Goal: Task Accomplishment & Management: Manage account settings

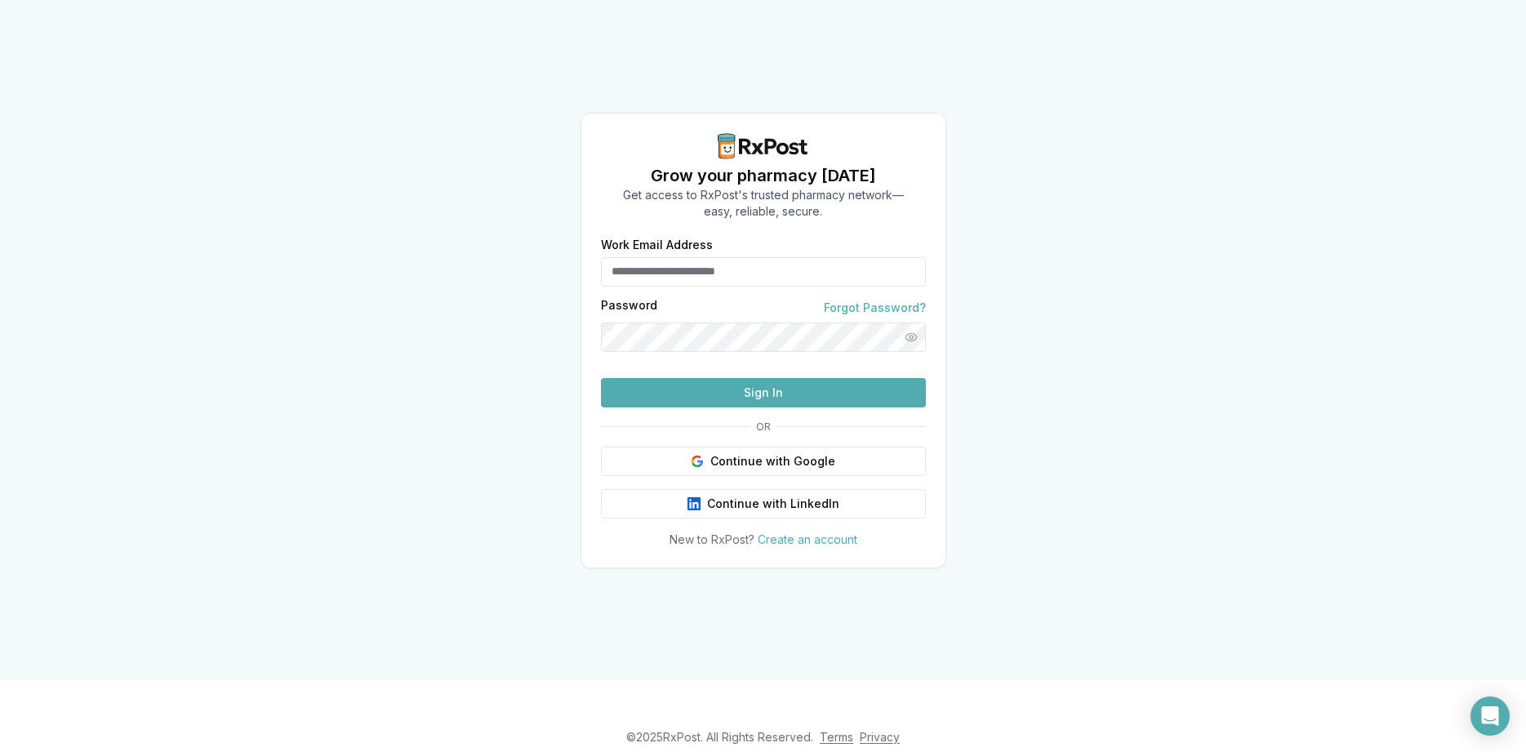
drag, startPoint x: 676, startPoint y: 235, endPoint x: 691, endPoint y: 247, distance: 19.3
click at [678, 257] on input "Work Email Address" at bounding box center [763, 271] width 325 height 29
type input "**********"
click at [750, 407] on button "Sign In" at bounding box center [763, 392] width 325 height 29
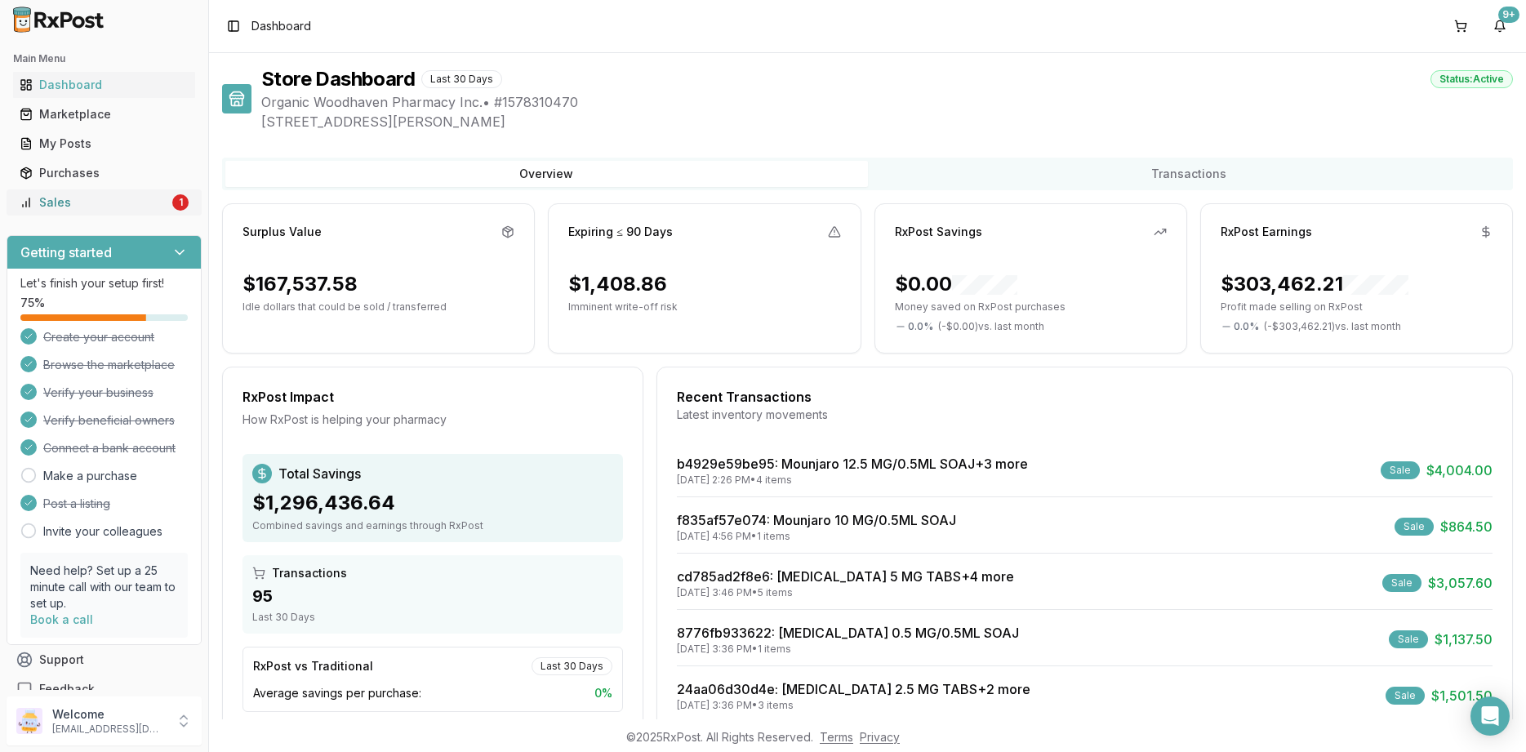
click at [103, 211] on link "Sales 1" at bounding box center [104, 202] width 182 height 29
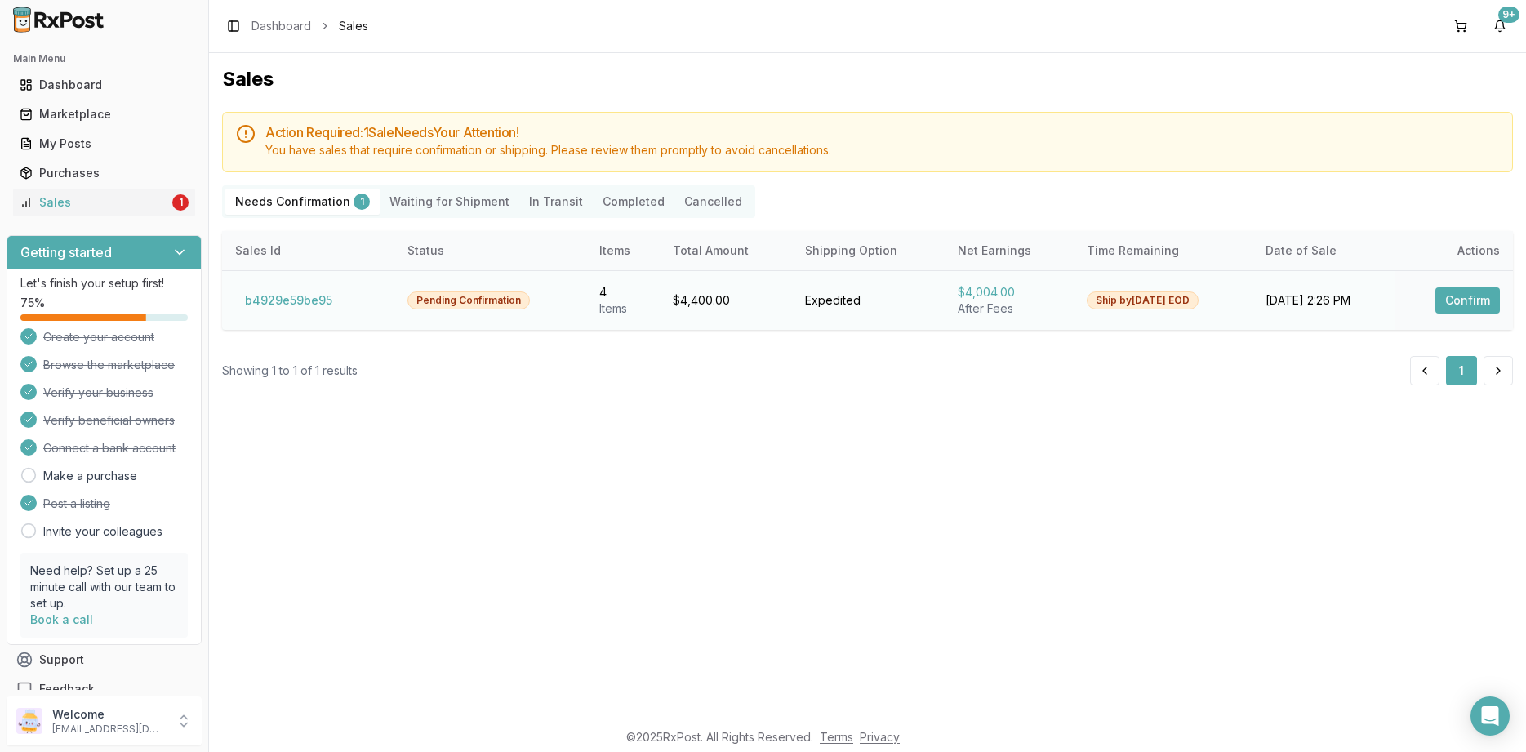
click at [1453, 293] on button "Confirm" at bounding box center [1467, 300] width 64 height 26
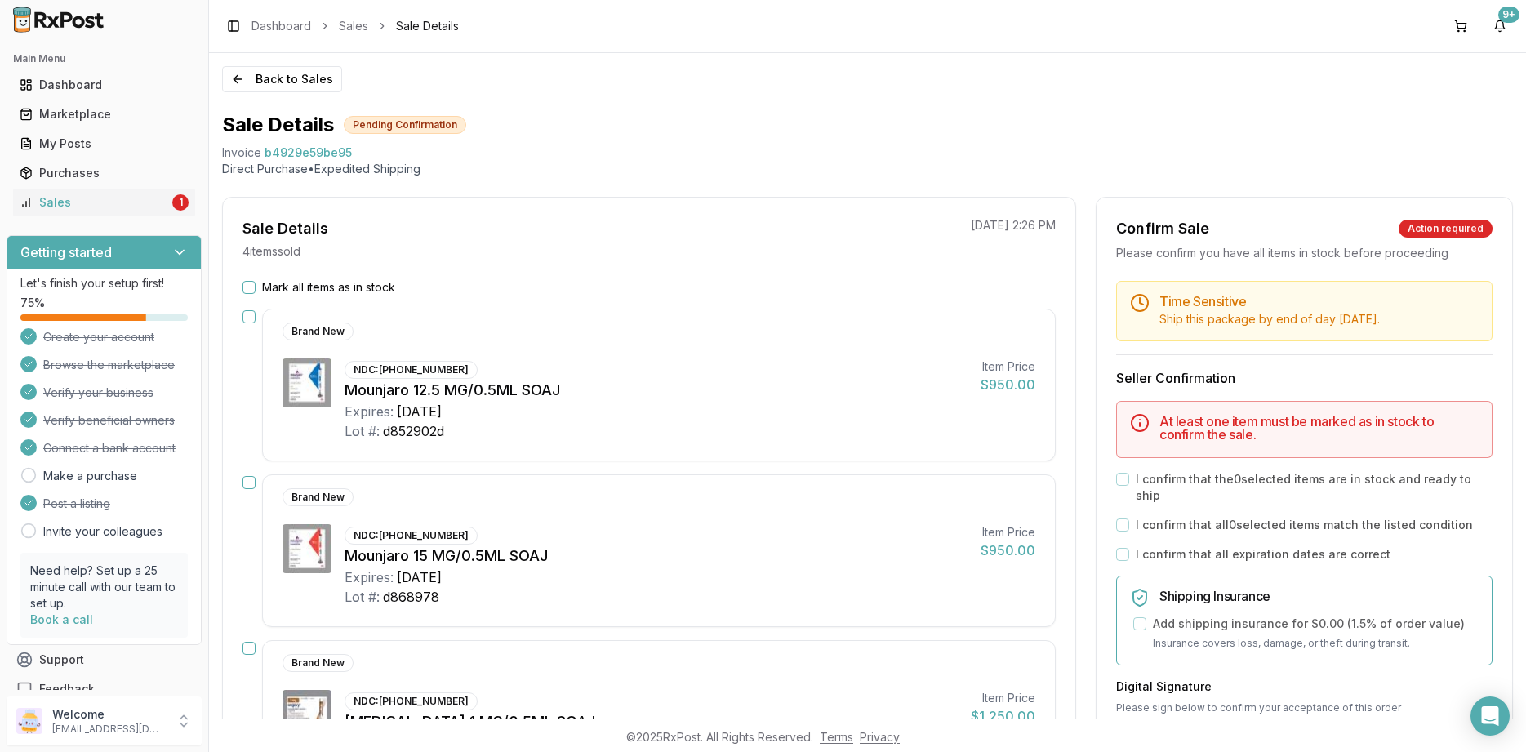
click at [399, 276] on div "Sale Details 4 item s sold 08/18/2025 2:26 PM Mark all items as in stock Brand …" at bounding box center [649, 669] width 854 height 944
click at [371, 292] on label "Mark all items as in stock" at bounding box center [328, 287] width 133 height 16
click at [255, 292] on button "Mark all items as in stock" at bounding box center [248, 287] width 13 height 13
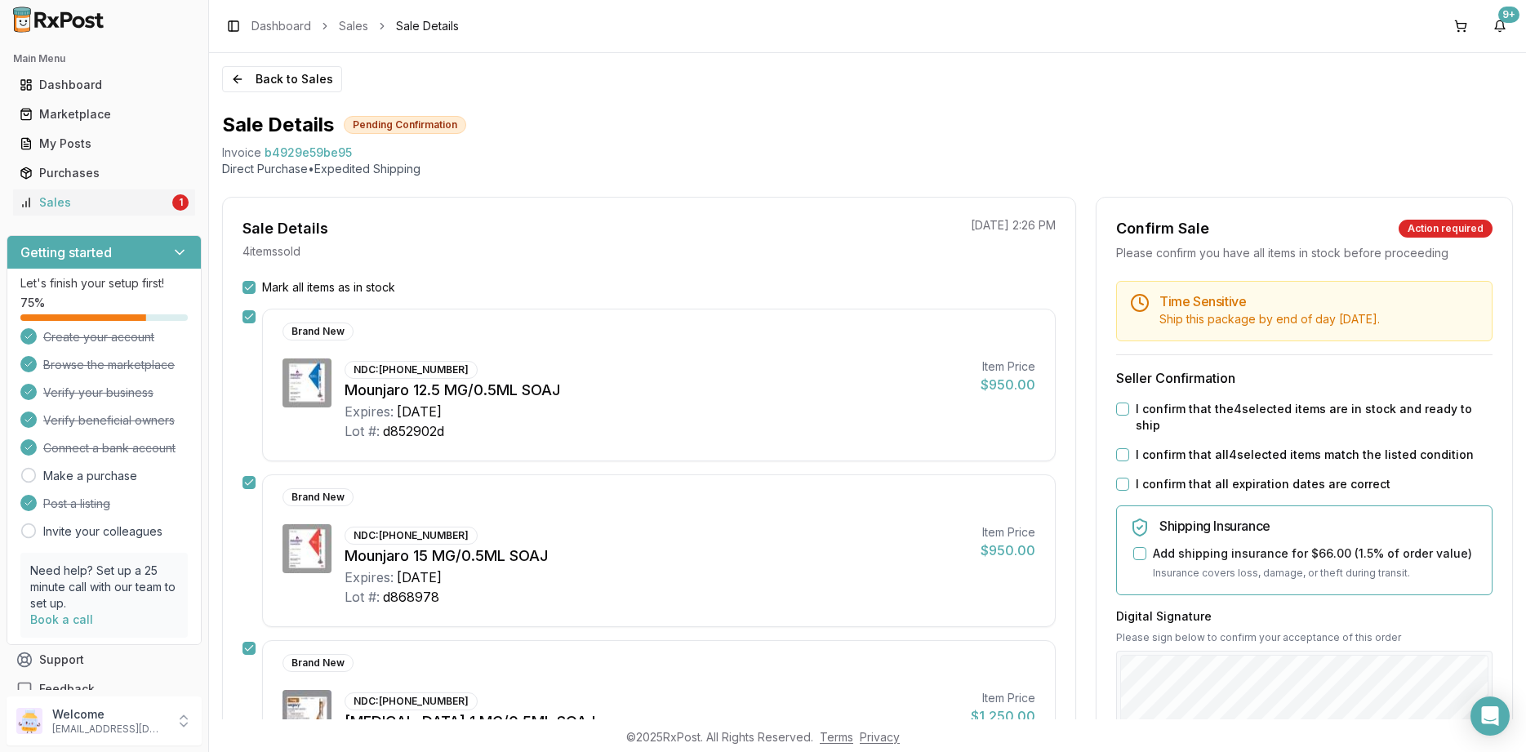
click at [1237, 476] on label "I confirm that all expiration dates are correct" at bounding box center [1262, 484] width 255 height 16
click at [1129, 477] on button "I confirm that all expiration dates are correct" at bounding box center [1122, 483] width 13 height 13
click at [1233, 417] on div "Time Sensitive Ship this package by end of day Tuesday, August 19th . Seller Co…" at bounding box center [1303, 634] width 415 height 706
click at [1216, 410] on label "I confirm that the 4 selected items are in stock and ready to ship" at bounding box center [1313, 417] width 357 height 33
click at [1186, 446] on label "I confirm that all 4 selected items match the listed condition" at bounding box center [1304, 454] width 338 height 16
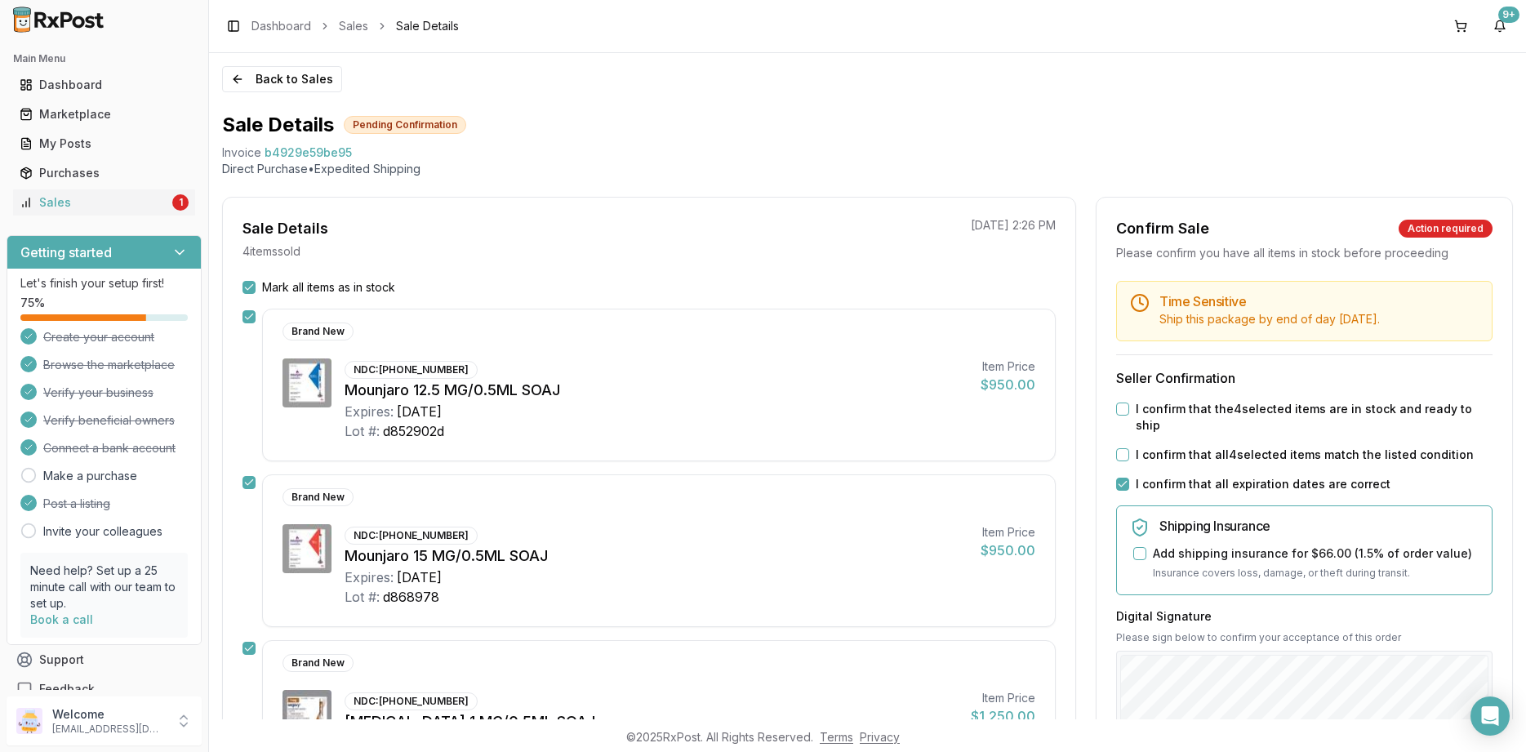
click at [1129, 448] on button "I confirm that all 4 selected items match the listed condition" at bounding box center [1122, 454] width 13 height 13
click at [1195, 408] on label "I confirm that the 4 selected items are in stock and ready to ship" at bounding box center [1313, 417] width 357 height 33
click at [1129, 408] on button "I confirm that the 4 selected items are in stock and ready to ship" at bounding box center [1122, 408] width 13 height 13
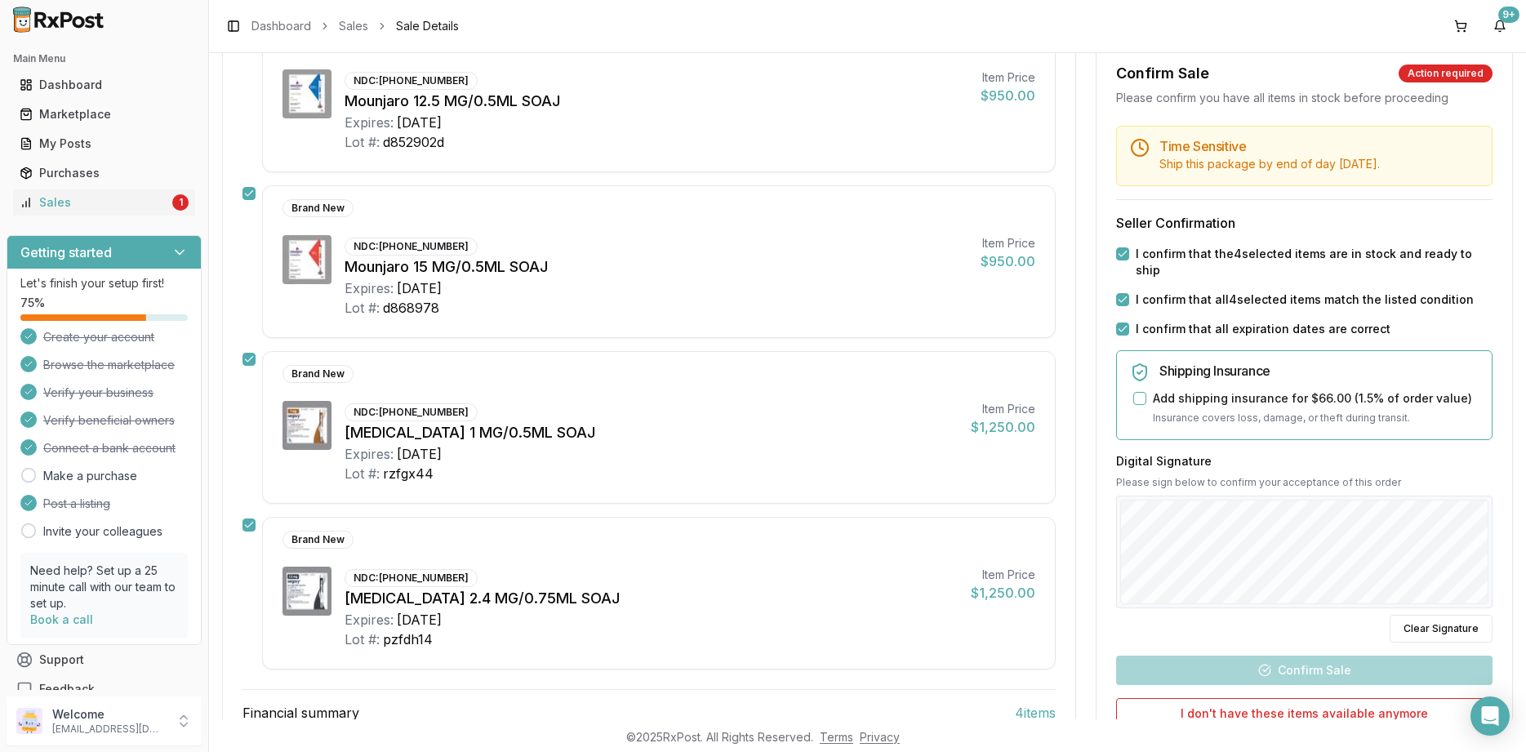
scroll to position [294, 0]
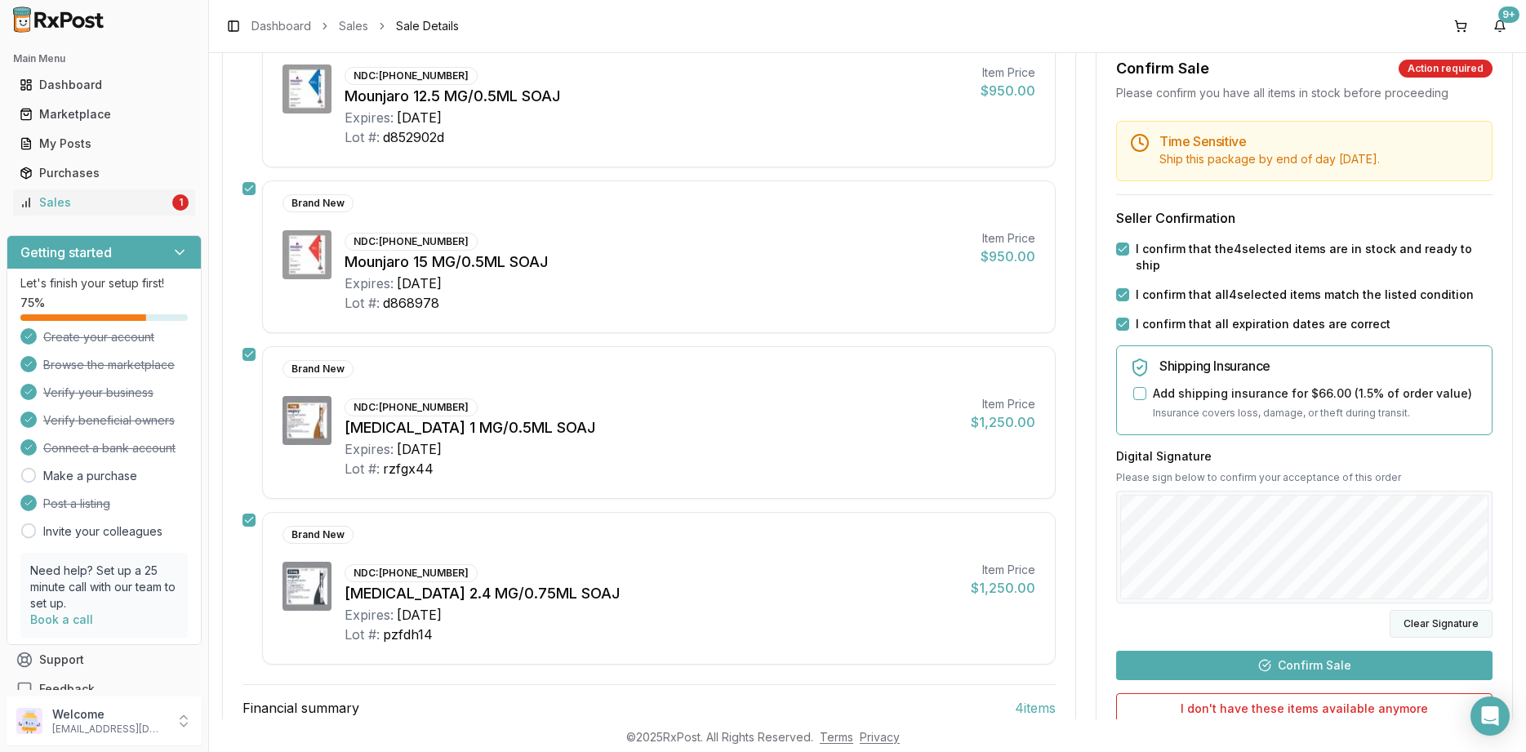
click at [1419, 621] on button "Clear Signature" at bounding box center [1440, 623] width 103 height 28
click at [1432, 620] on button "Clear Signature" at bounding box center [1440, 623] width 103 height 28
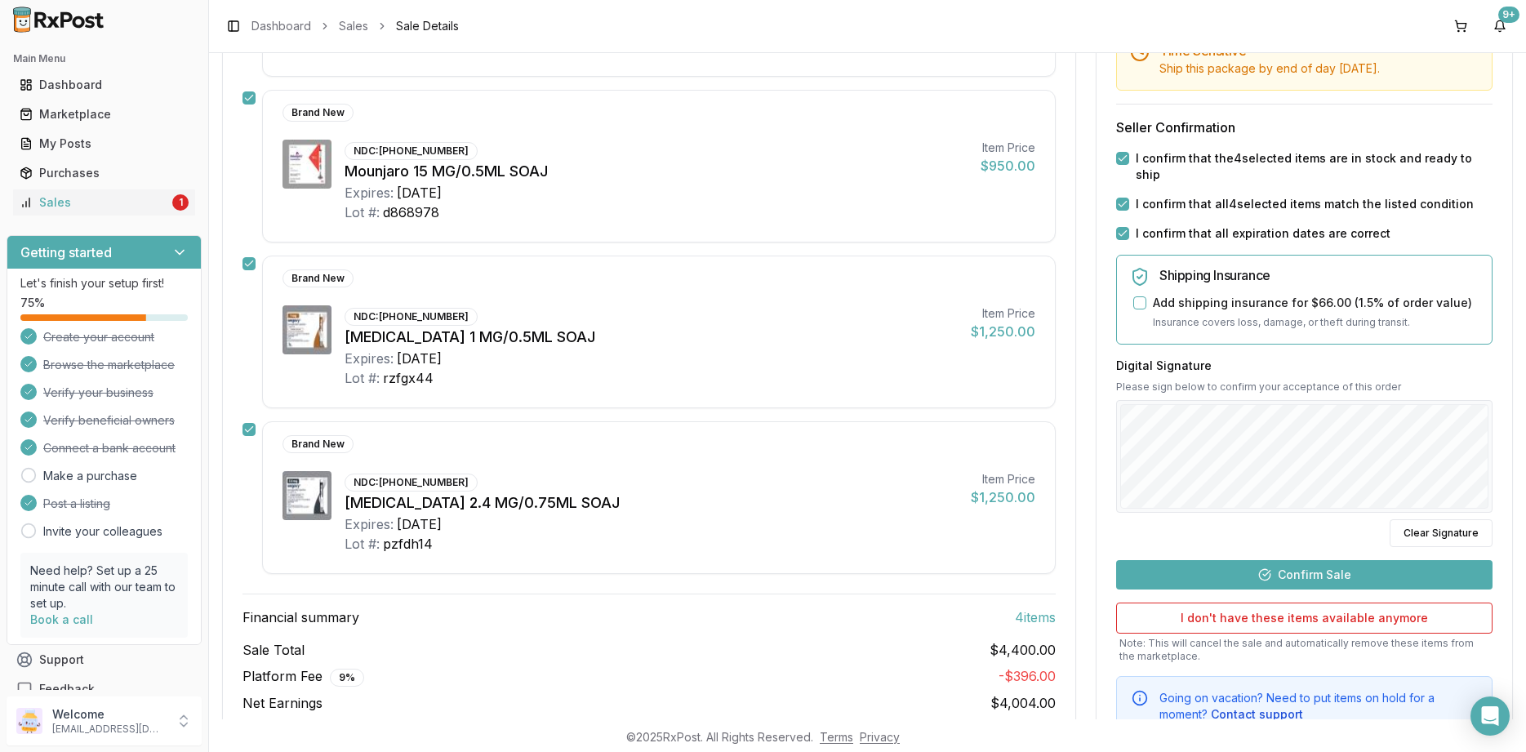
scroll to position [446, 0]
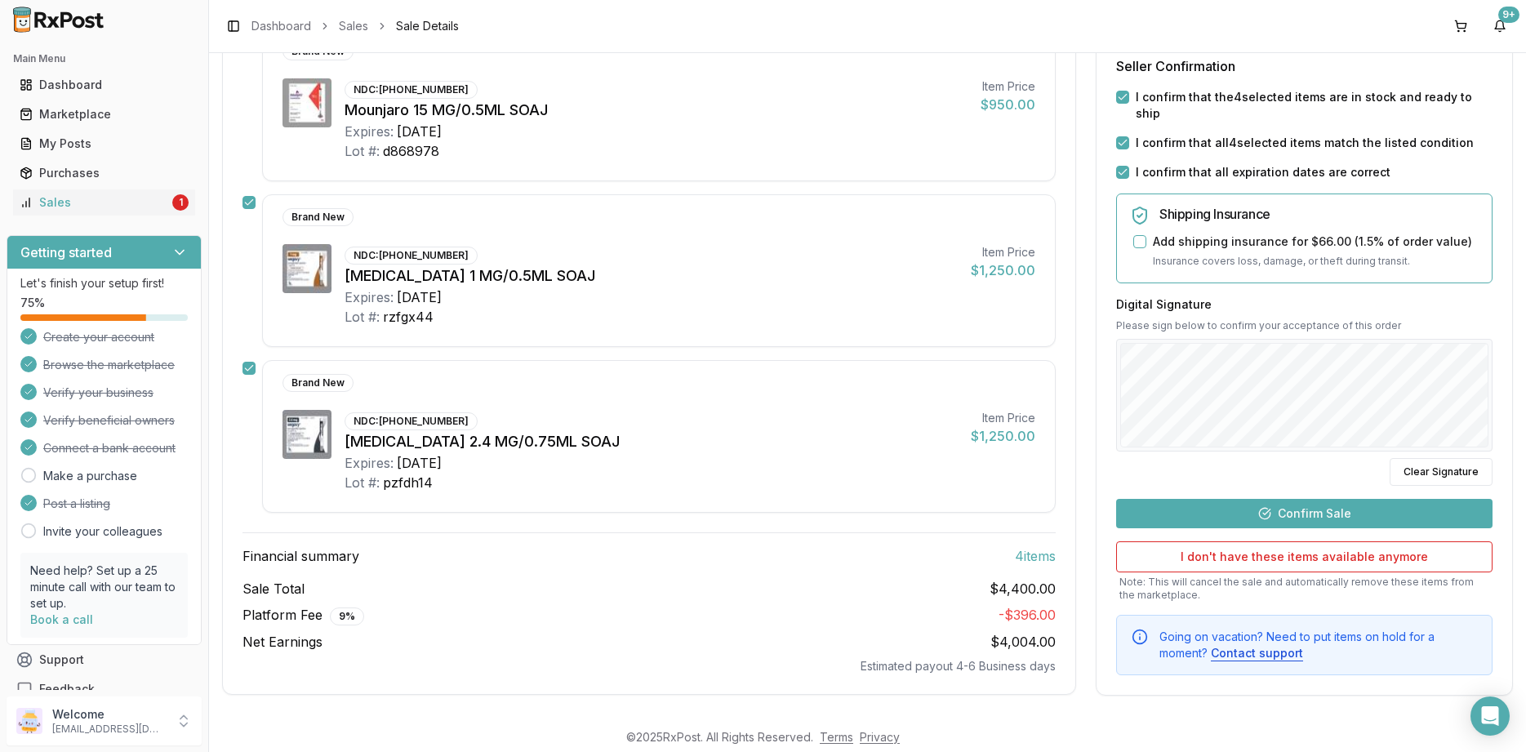
click at [1197, 500] on button "Confirm Sale" at bounding box center [1304, 512] width 376 height 29
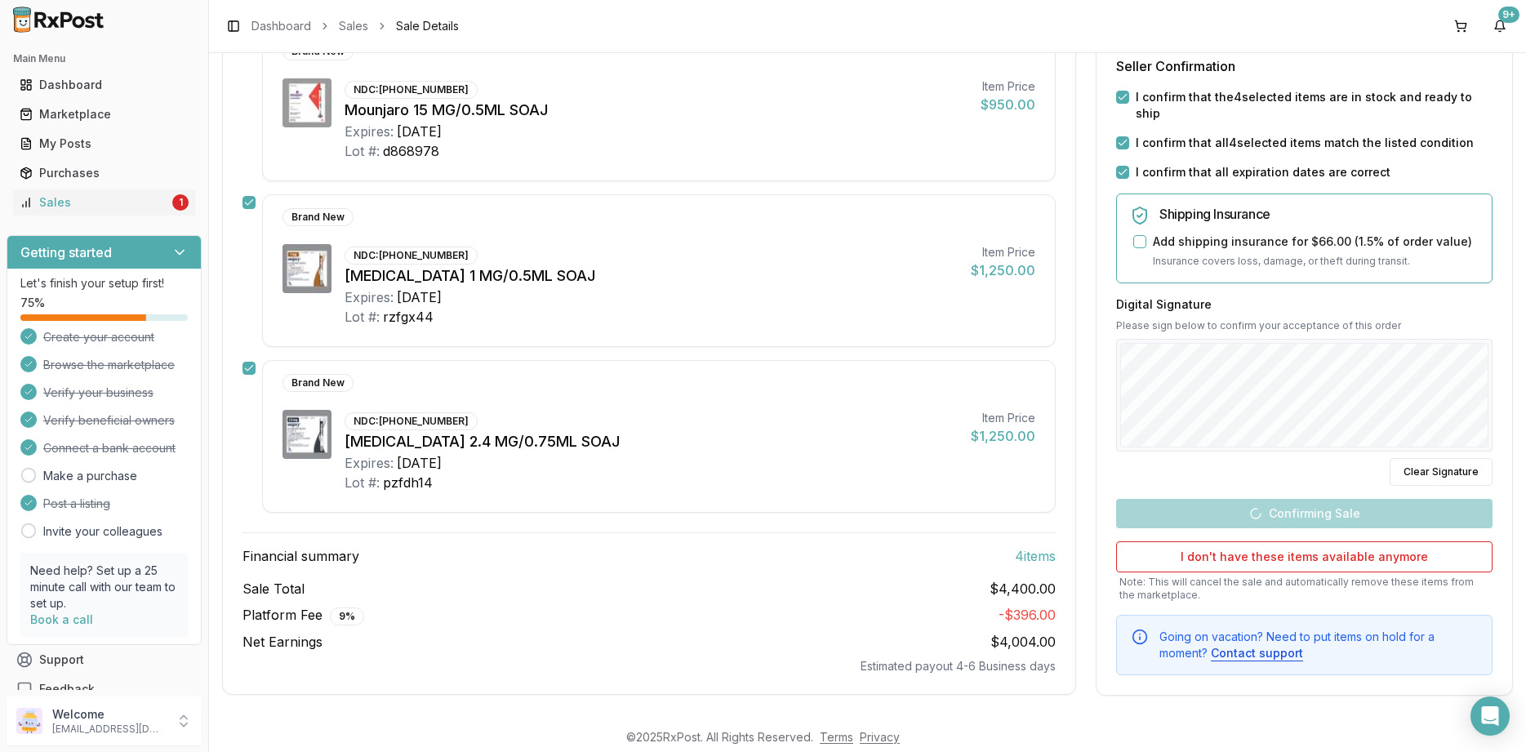
scroll to position [416, 0]
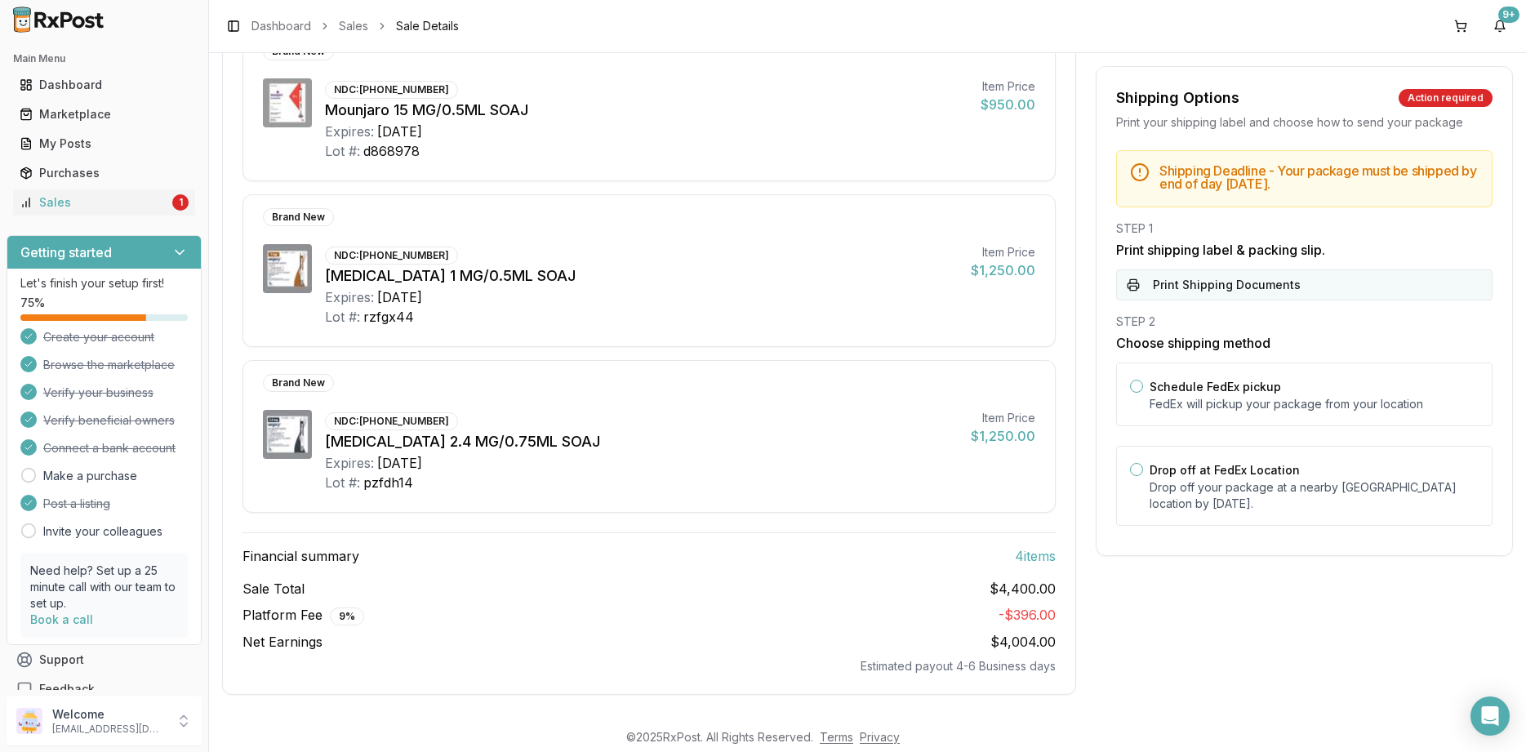
click at [1208, 298] on button "Print Shipping Documents" at bounding box center [1304, 284] width 376 height 31
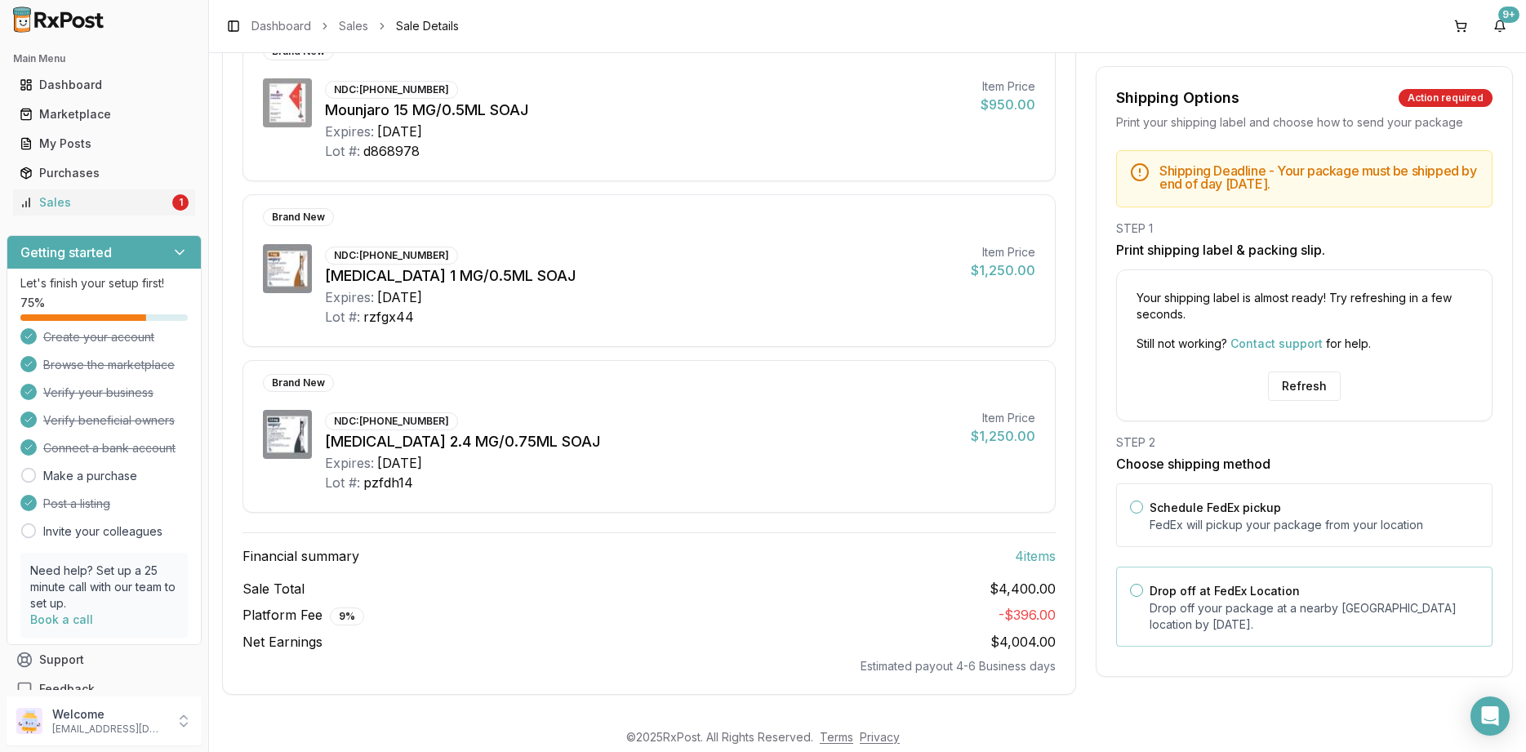
click at [1352, 620] on p "Drop off your package at a nearby FedEx location by August 19, 2025 ." at bounding box center [1313, 616] width 329 height 33
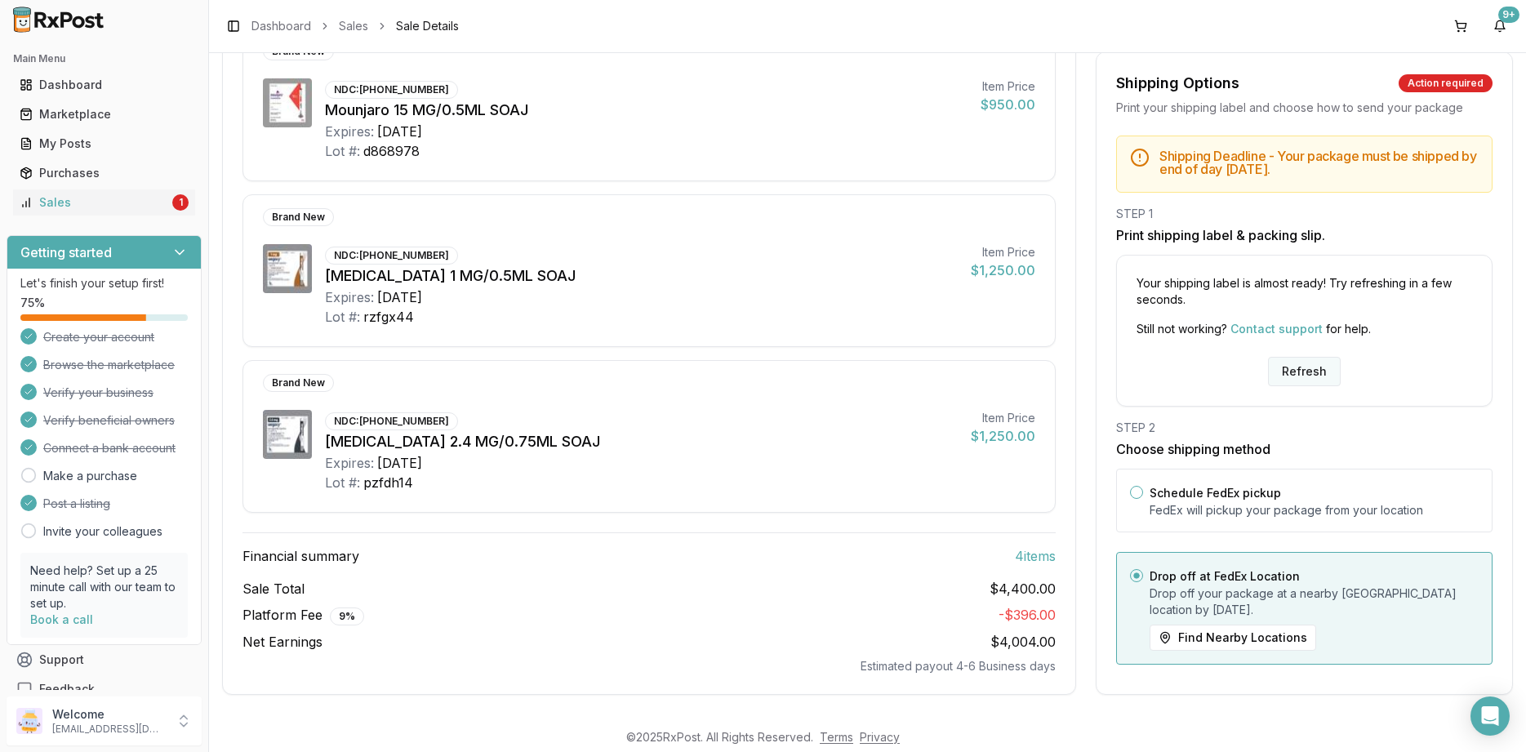
click at [1295, 371] on button "Refresh" at bounding box center [1304, 371] width 73 height 29
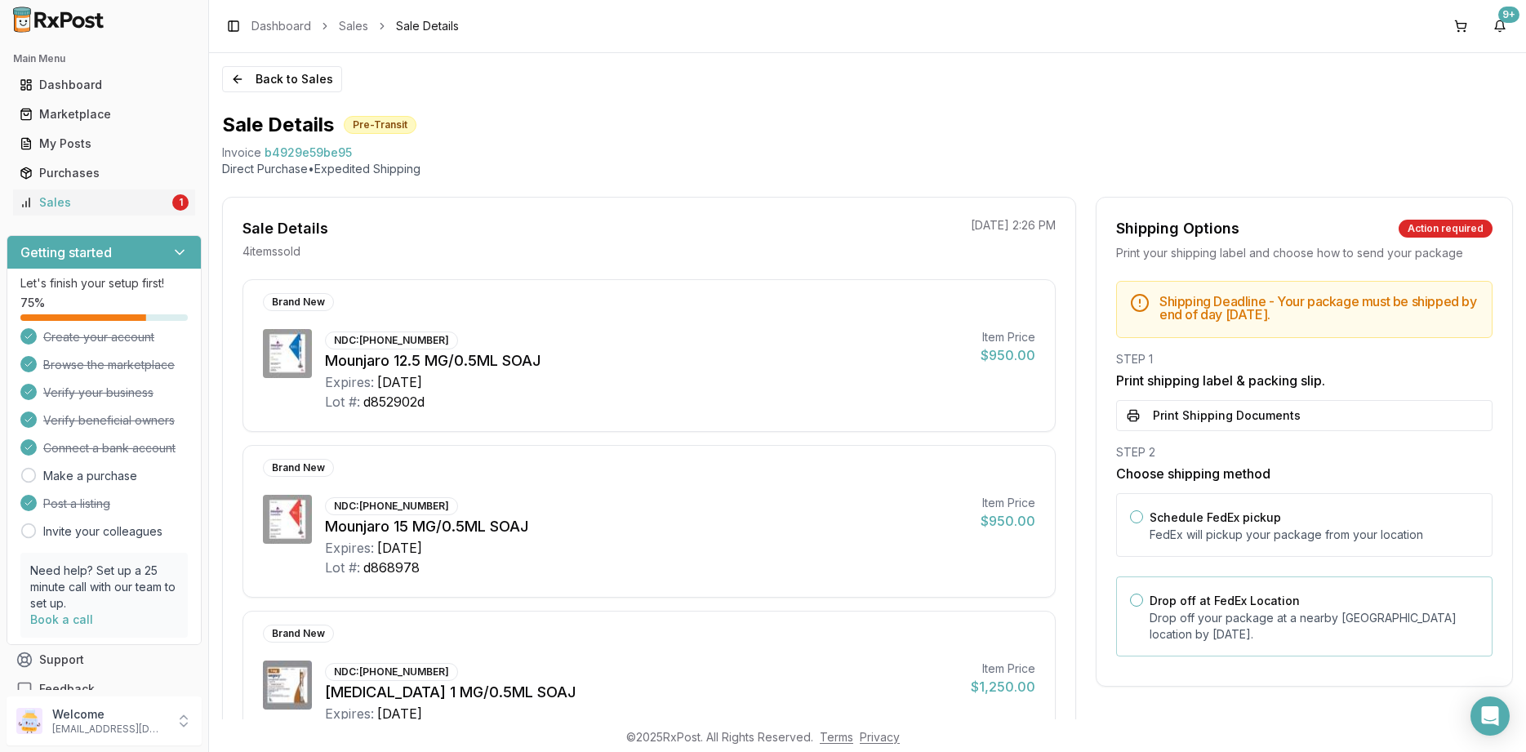
click at [1220, 638] on p "Drop off your package at a nearby [GEOGRAPHIC_DATA] location by [DATE] ." at bounding box center [1313, 626] width 329 height 33
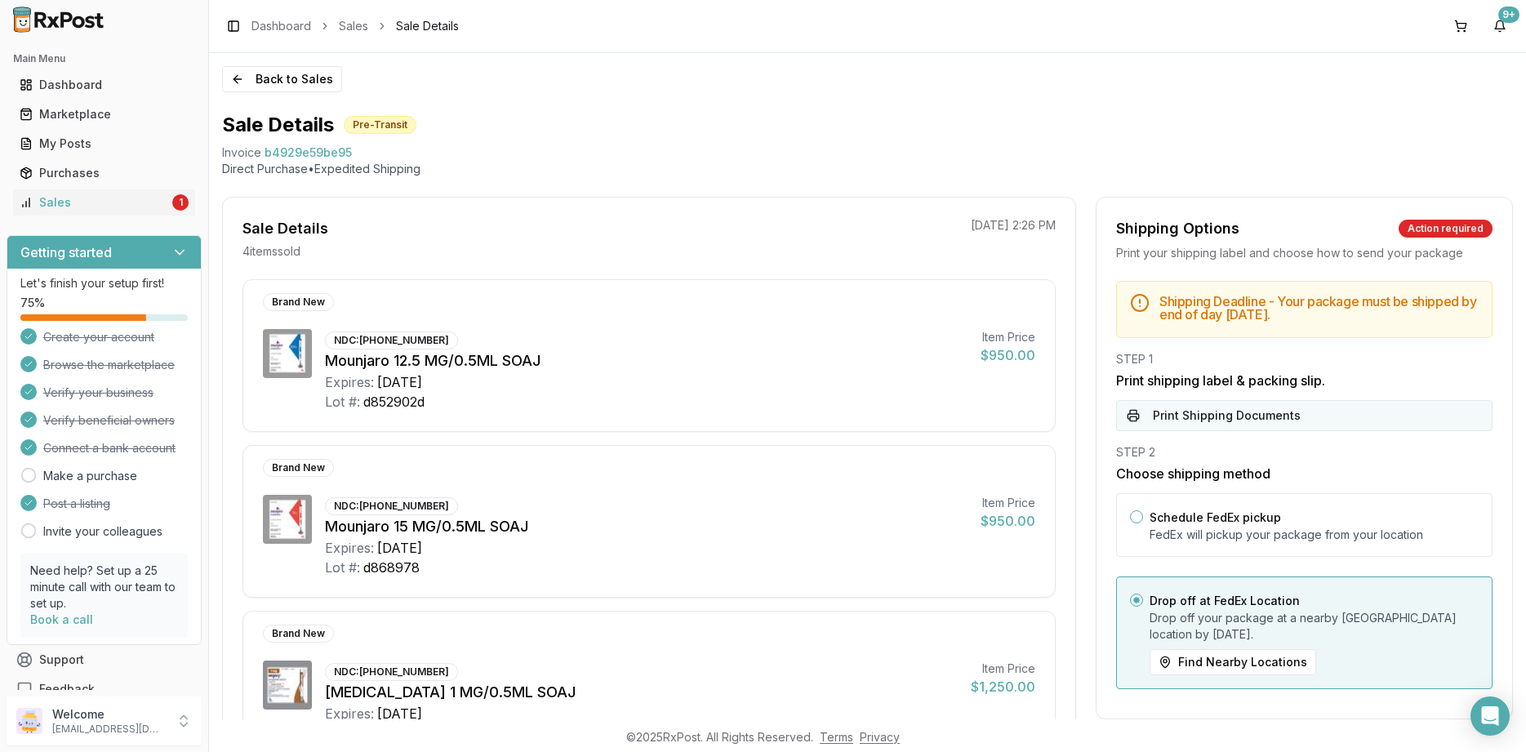
click at [1197, 429] on button "Print Shipping Documents" at bounding box center [1304, 415] width 376 height 31
click at [70, 192] on link "Sales 2" at bounding box center [104, 202] width 182 height 29
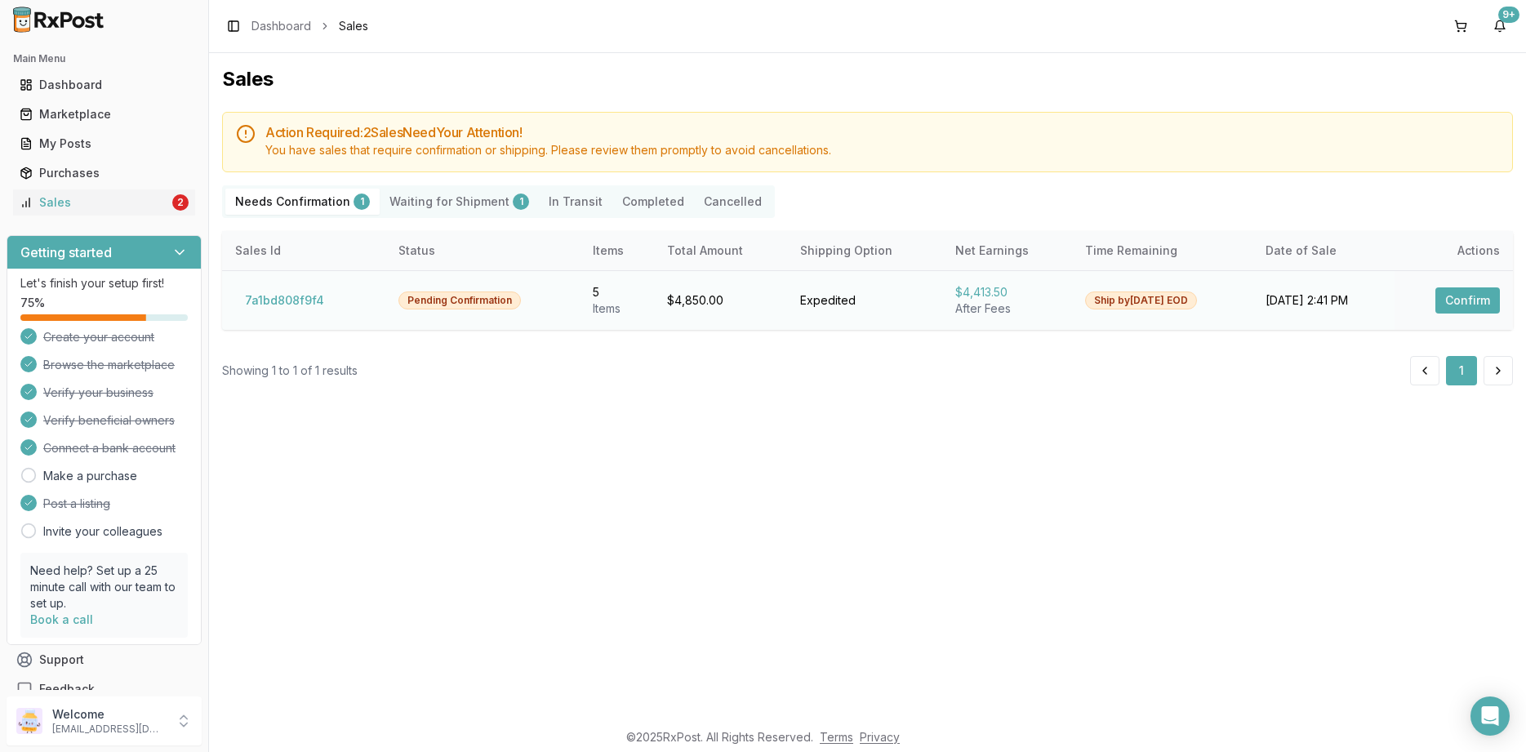
click at [1463, 304] on button "Confirm" at bounding box center [1467, 300] width 64 height 26
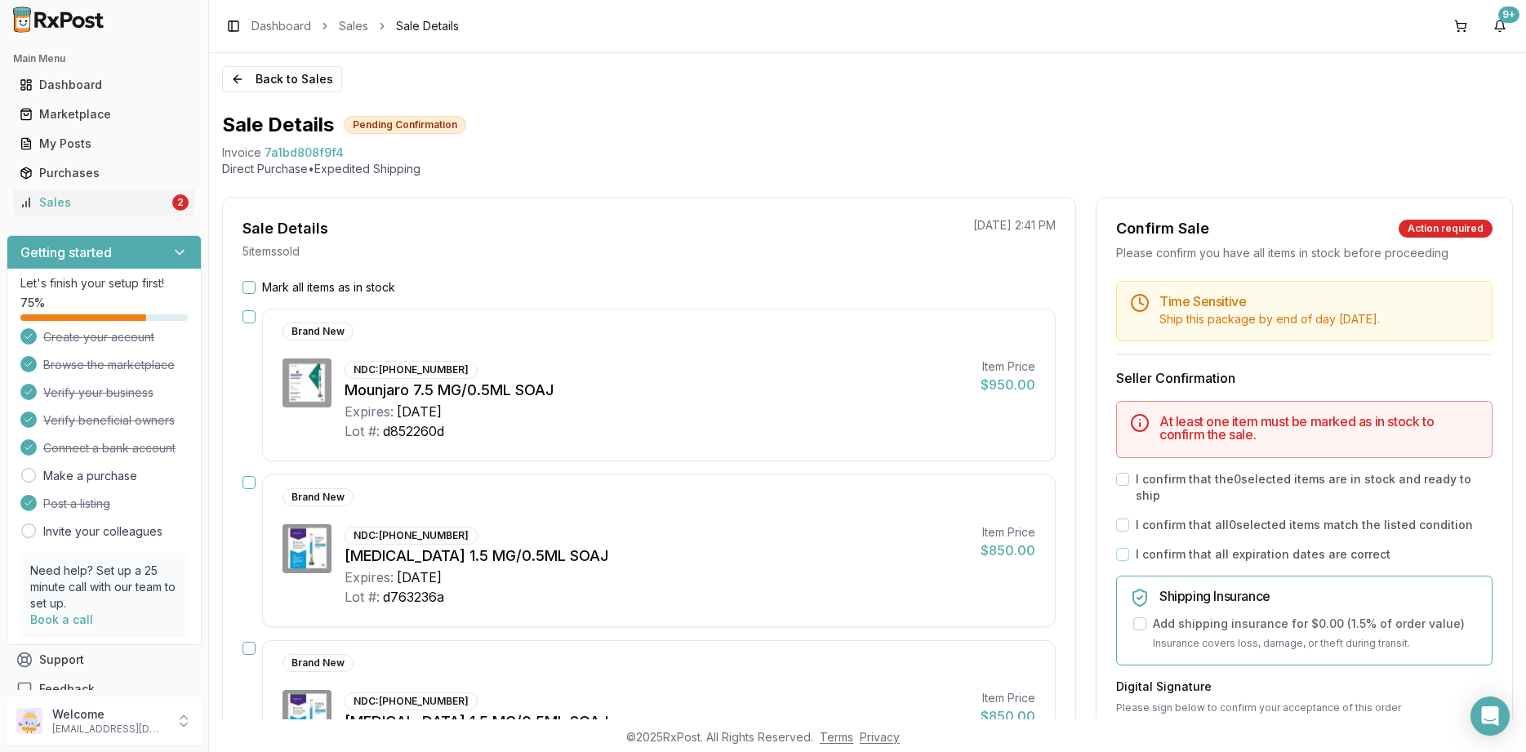
click at [341, 282] on label "Mark all items as in stock" at bounding box center [328, 287] width 133 height 16
click at [255, 282] on button "Mark all items as in stock" at bounding box center [248, 287] width 13 height 13
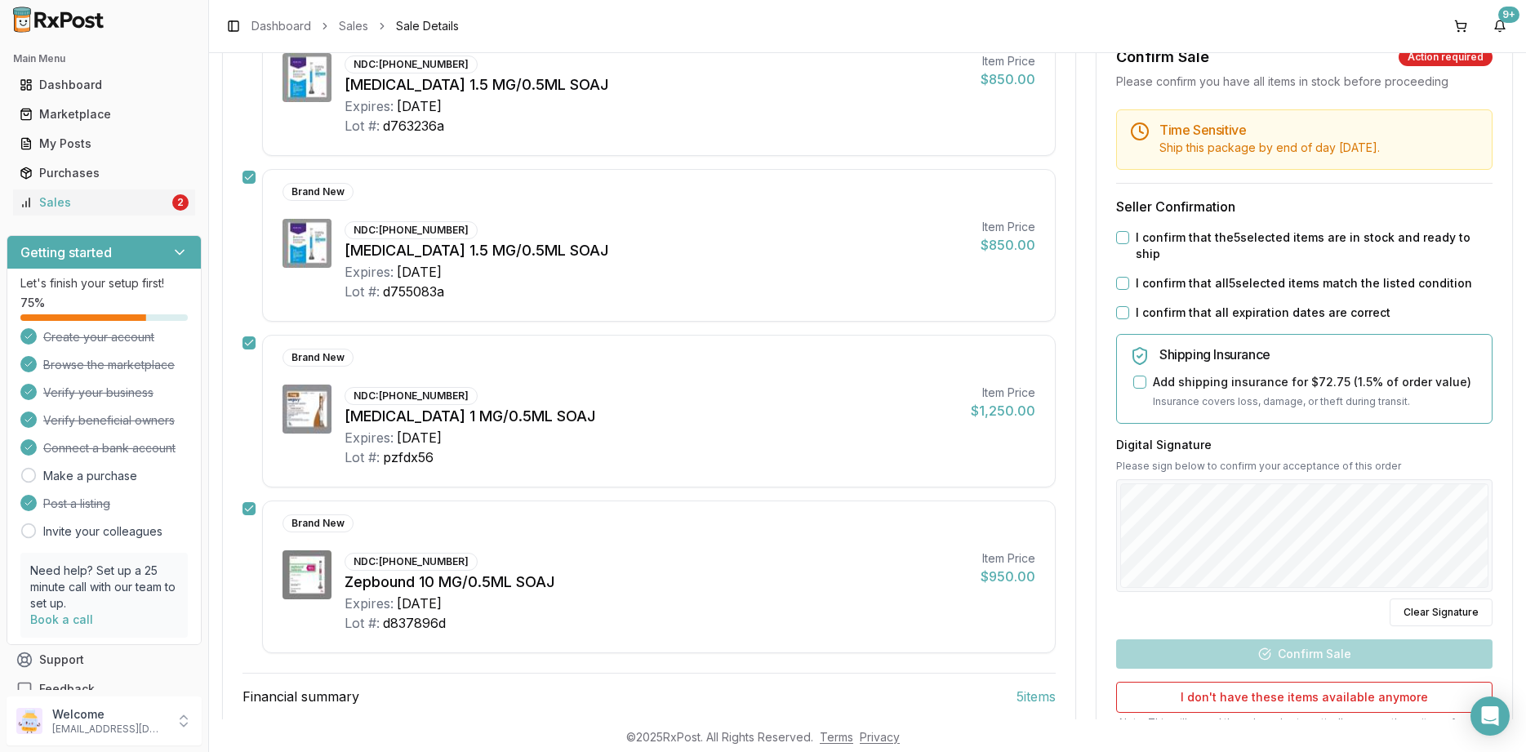
scroll to position [490, 0]
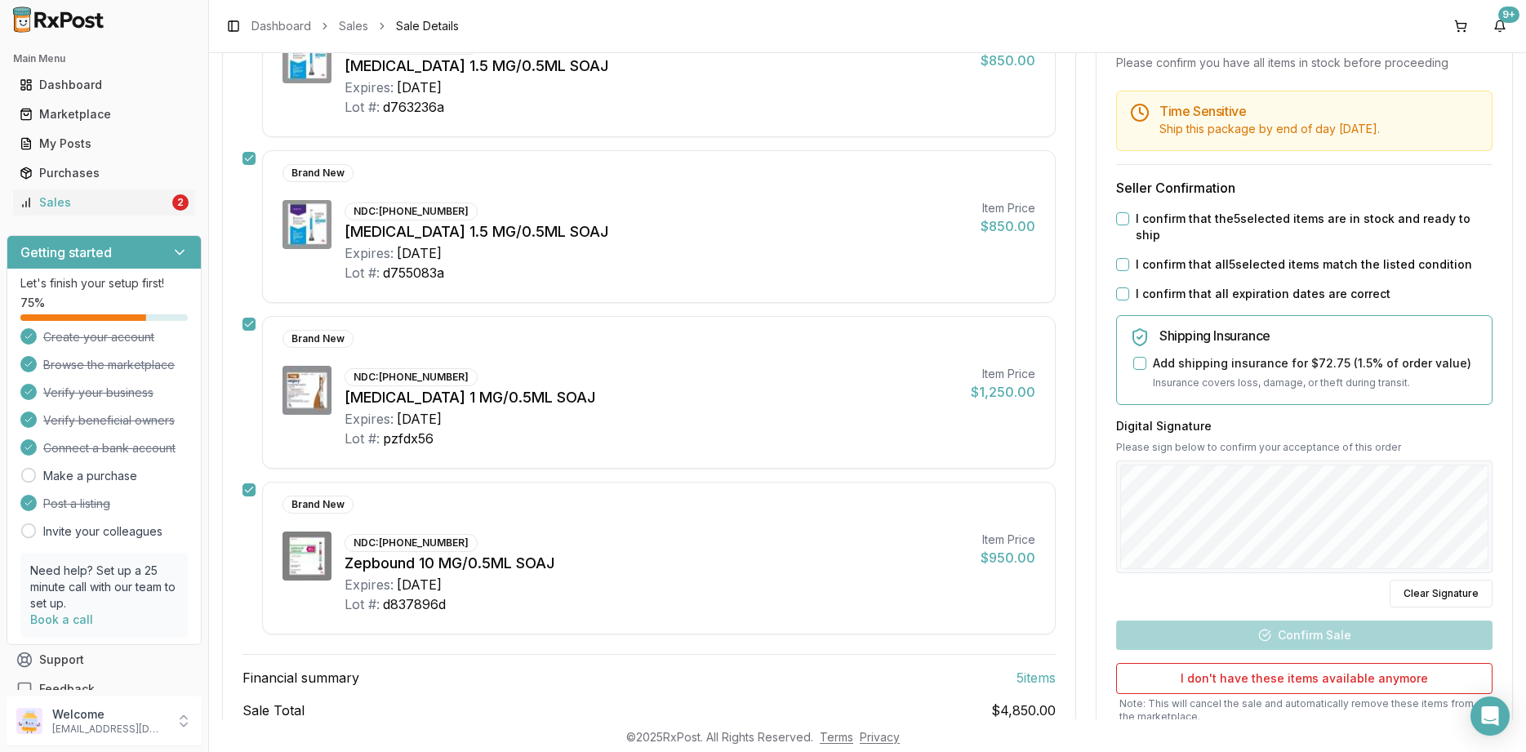
click at [1221, 275] on div "Time Sensitive Ship this package by end of day Tuesday, August 19th . Seller Co…" at bounding box center [1303, 444] width 415 height 706
click at [1228, 289] on label "I confirm that all expiration dates are correct" at bounding box center [1262, 294] width 255 height 16
click at [1129, 289] on button "I confirm that all expiration dates are correct" at bounding box center [1122, 293] width 13 height 13
click at [1234, 251] on div "Time Sensitive Ship this package by end of day Tuesday, August 19th . Seller Co…" at bounding box center [1303, 444] width 415 height 706
click at [1231, 225] on label "I confirm that the 5 selected items are in stock and ready to ship" at bounding box center [1313, 227] width 357 height 33
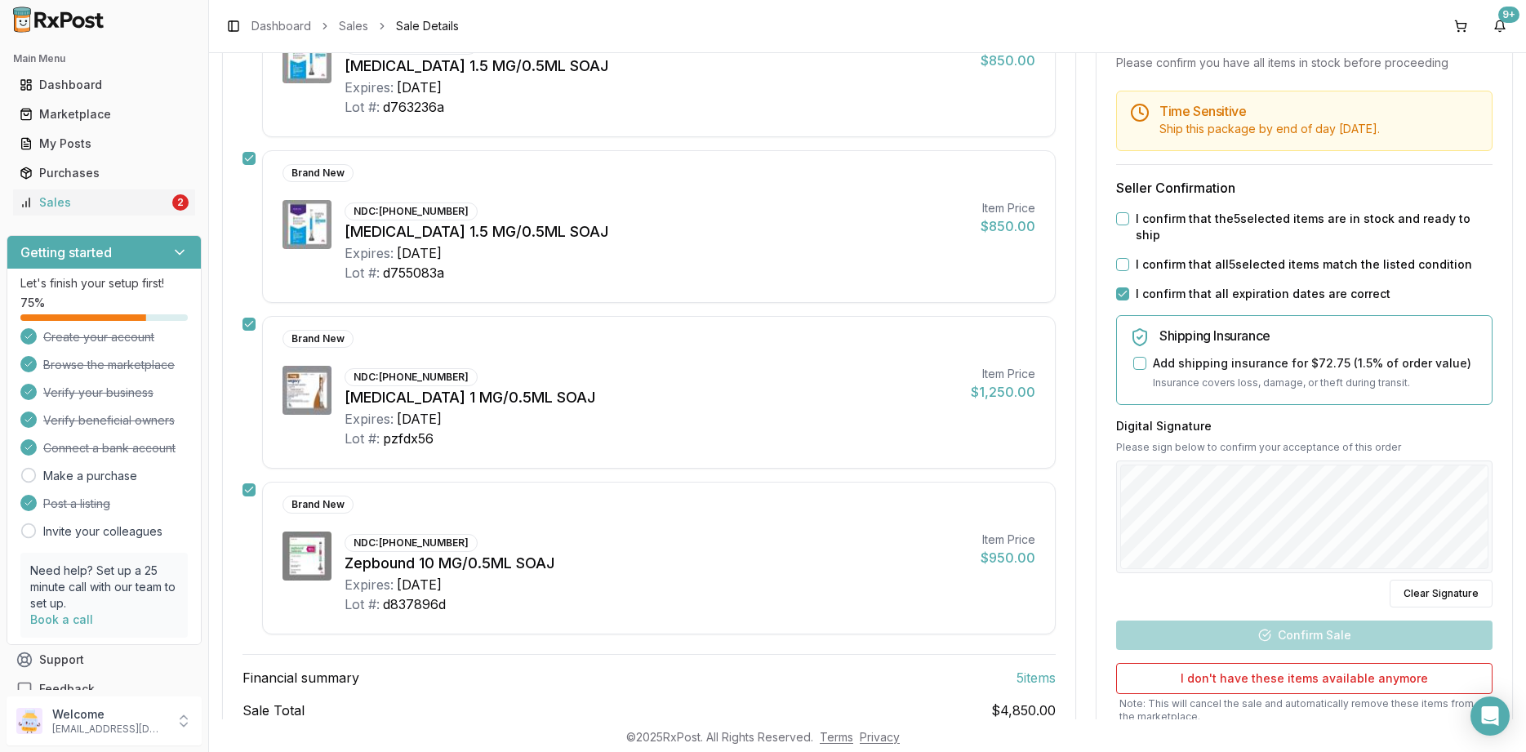
click at [1129, 225] on button "I confirm that the 5 selected items are in stock and ready to ship" at bounding box center [1122, 218] width 13 height 13
click at [1206, 270] on div "Time Sensitive Ship this package by end of day Tuesday, August 19th . Seller Co…" at bounding box center [1303, 444] width 415 height 706
click at [1212, 242] on div "Time Sensitive Ship this package by end of day Tuesday, August 19th . Seller Co…" at bounding box center [1303, 444] width 415 height 706
click at [1210, 256] on label "I confirm that all 5 selected items match the listed condition" at bounding box center [1303, 264] width 336 height 16
click at [1129, 258] on button "I confirm that all 5 selected items match the listed condition" at bounding box center [1122, 264] width 13 height 13
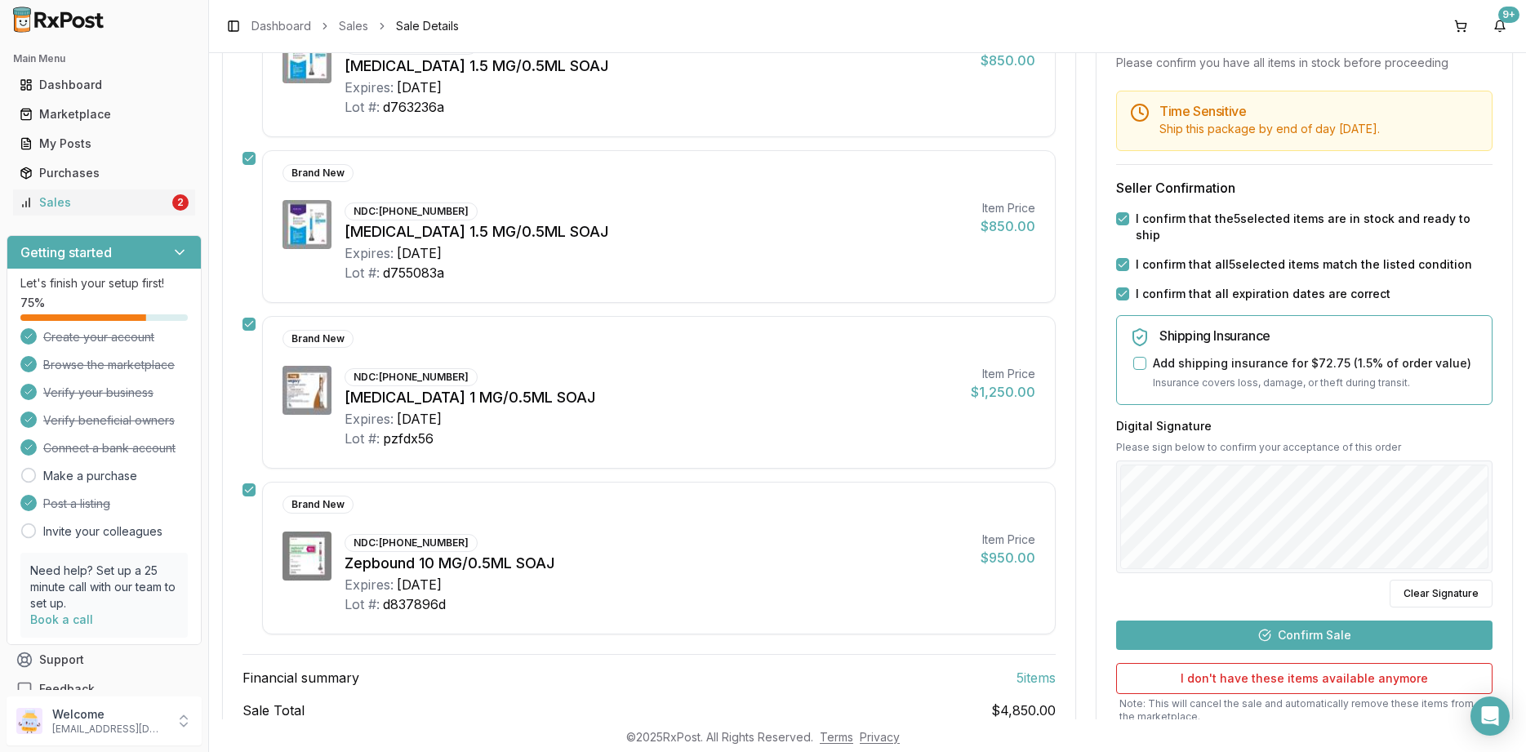
click at [1337, 620] on button "Confirm Sale" at bounding box center [1304, 634] width 376 height 29
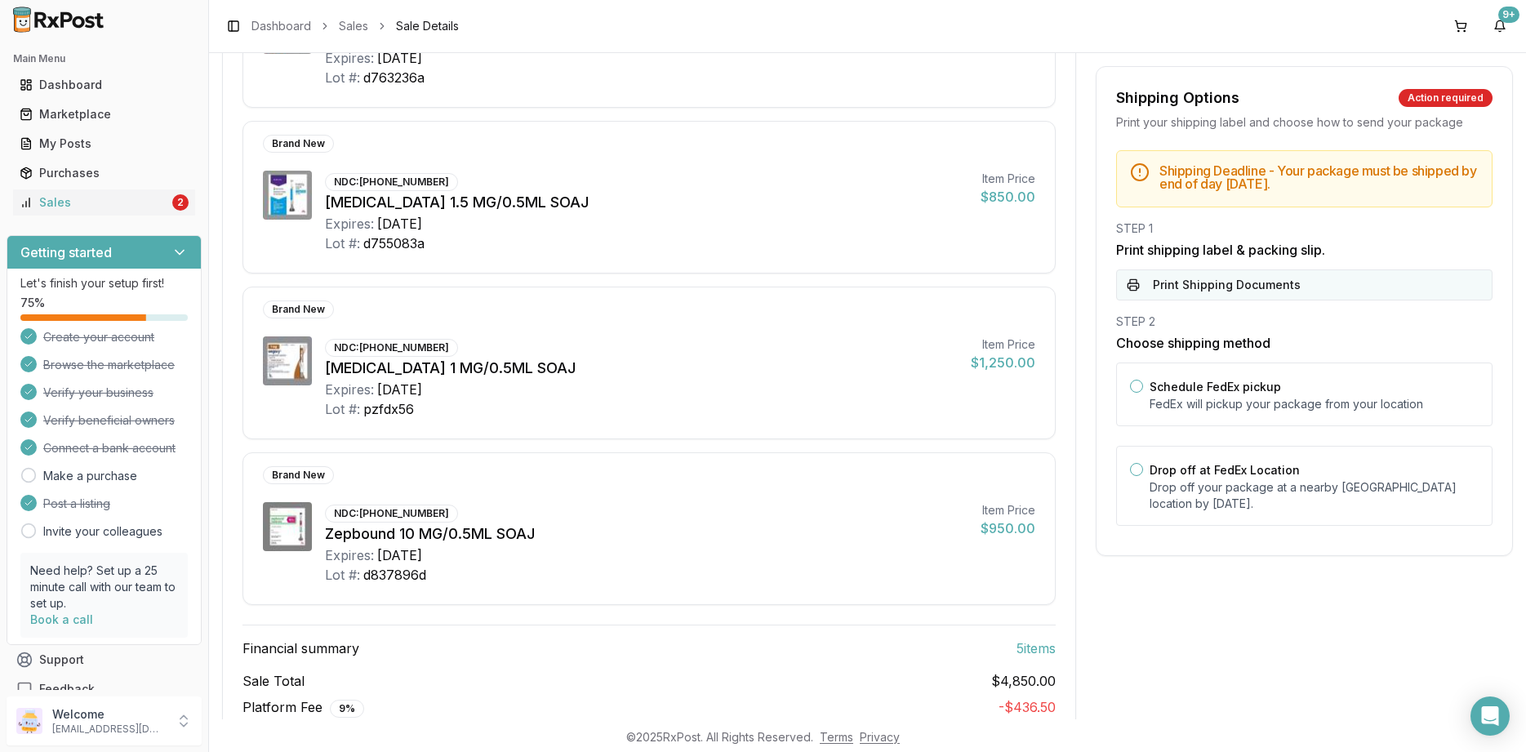
click at [1242, 298] on button "Print Shipping Documents" at bounding box center [1304, 284] width 376 height 31
click at [1228, 393] on label "Schedule FedEx pickup" at bounding box center [1214, 387] width 131 height 14
click at [1143, 393] on button "Schedule FedEx pickup" at bounding box center [1136, 386] width 13 height 13
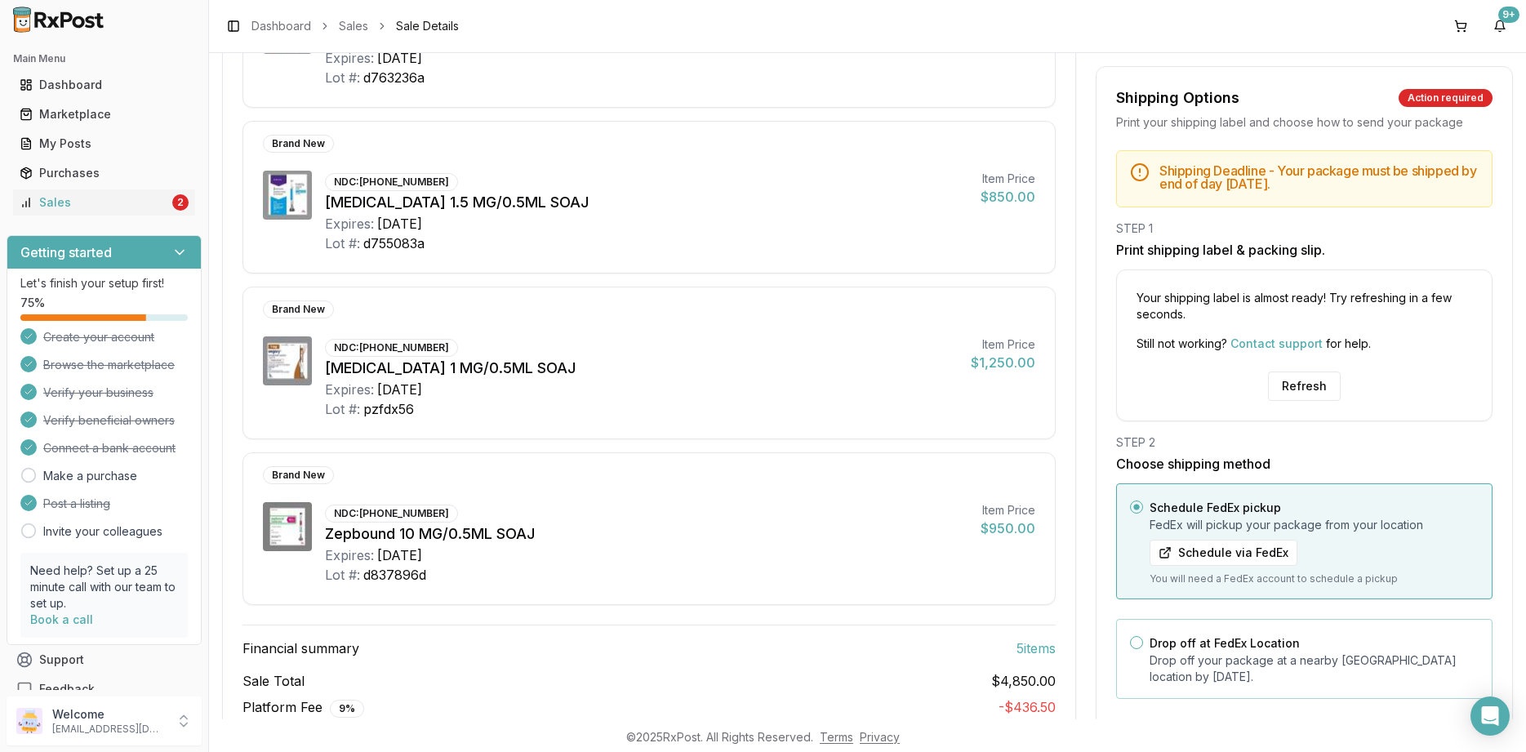
click at [1244, 651] on div "Drop off at FedEx Location Drop off your package at a nearby FedEx location by …" at bounding box center [1313, 659] width 329 height 52
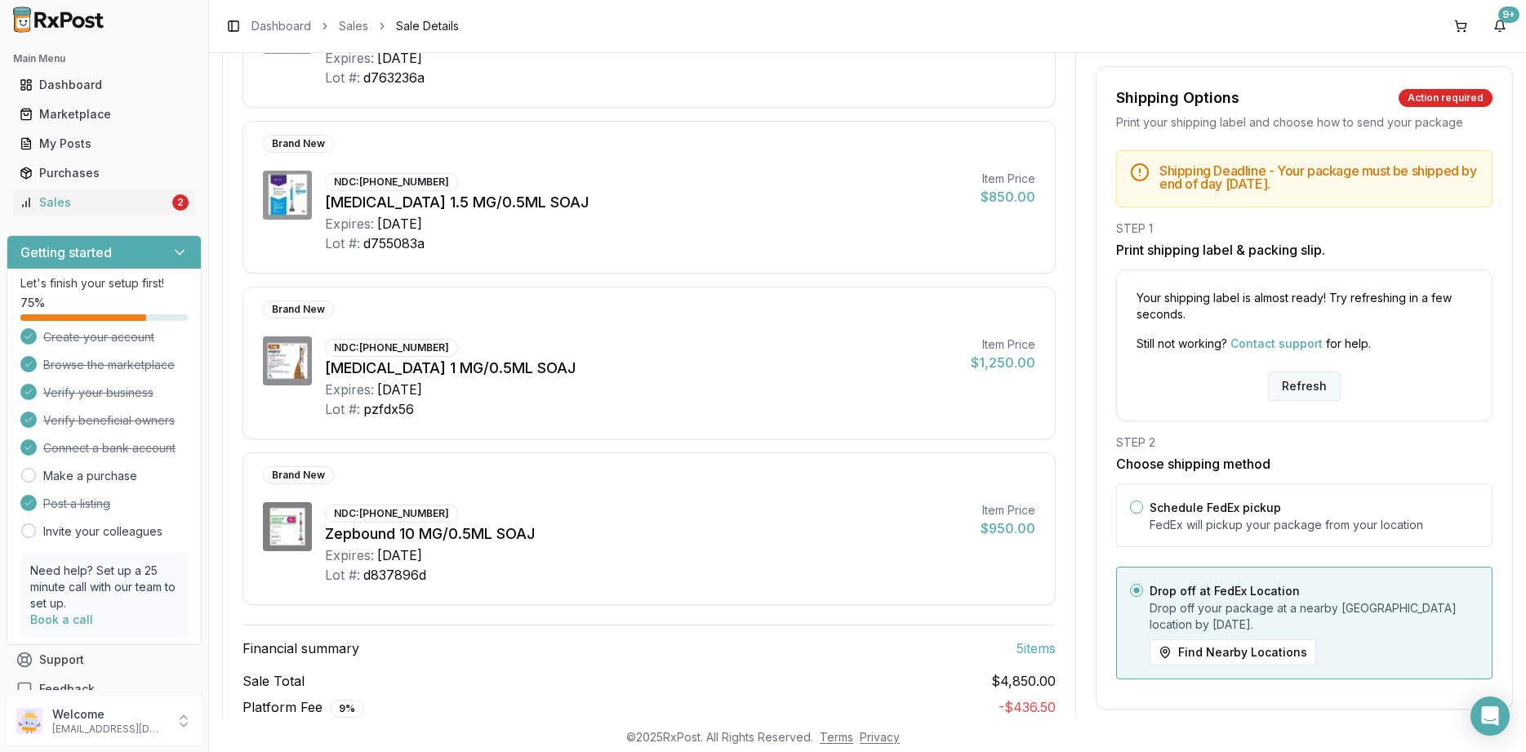
click at [1312, 390] on button "Refresh" at bounding box center [1304, 385] width 73 height 29
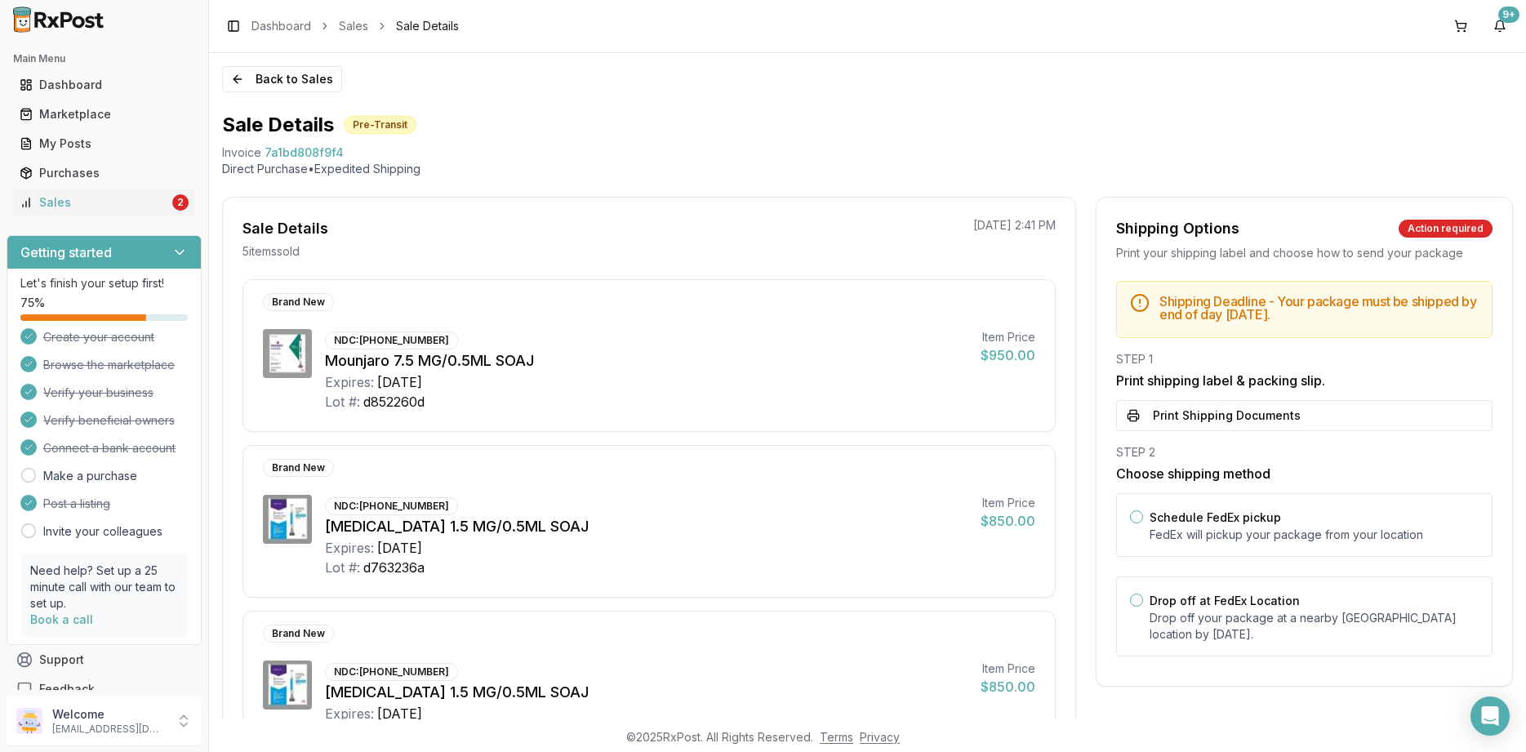
drag, startPoint x: 299, startPoint y: 89, endPoint x: 437, endPoint y: 79, distance: 138.3
click at [437, 79] on div "Back to Sales Sale Details Pre-Transit Invoice 7a1bd808f9f4 Direct Purchase • E…" at bounding box center [867, 386] width 1317 height 666
click at [1229, 422] on button "Print Shipping Documents" at bounding box center [1304, 415] width 376 height 31
click at [264, 88] on button "Back to Sales" at bounding box center [282, 79] width 120 height 26
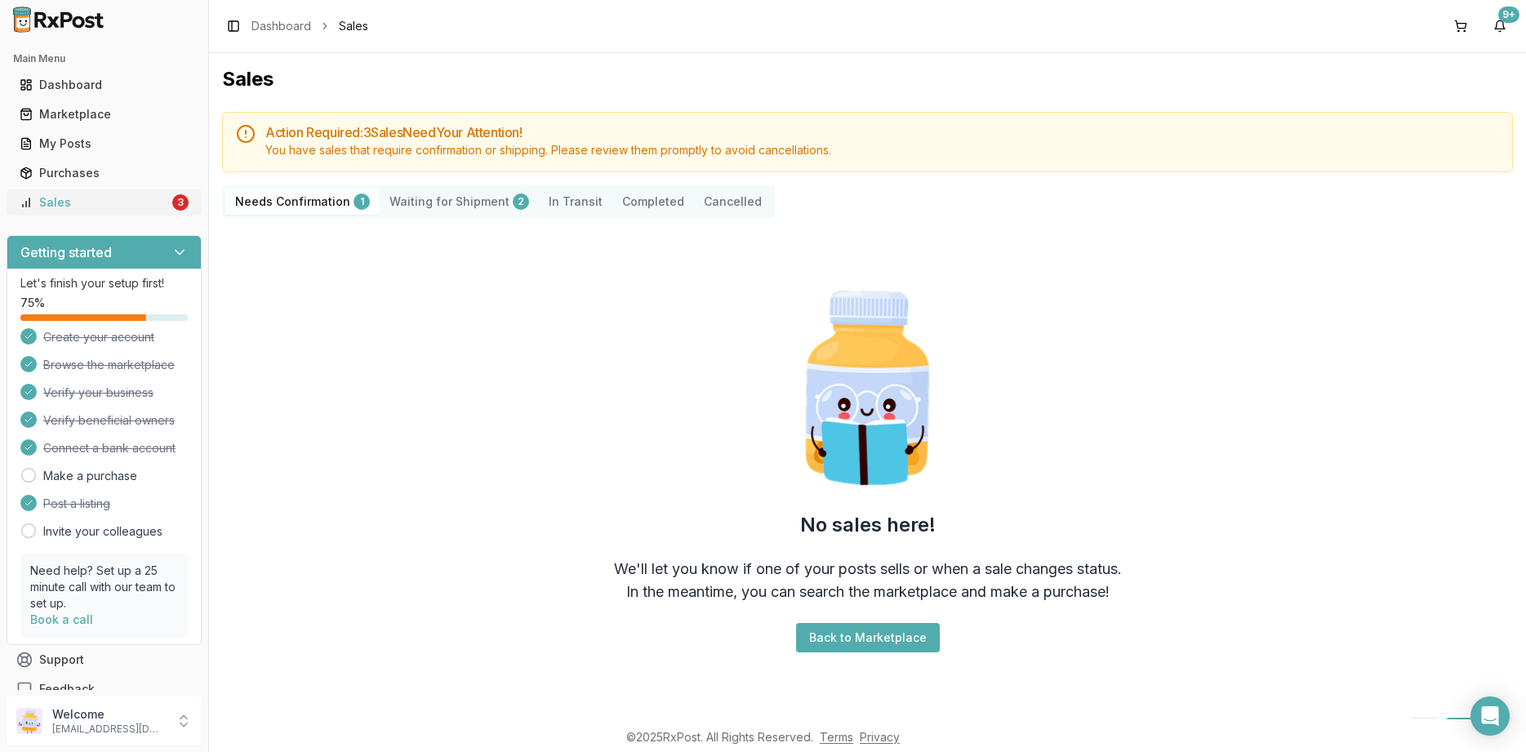
click at [167, 208] on div "Sales" at bounding box center [94, 202] width 149 height 16
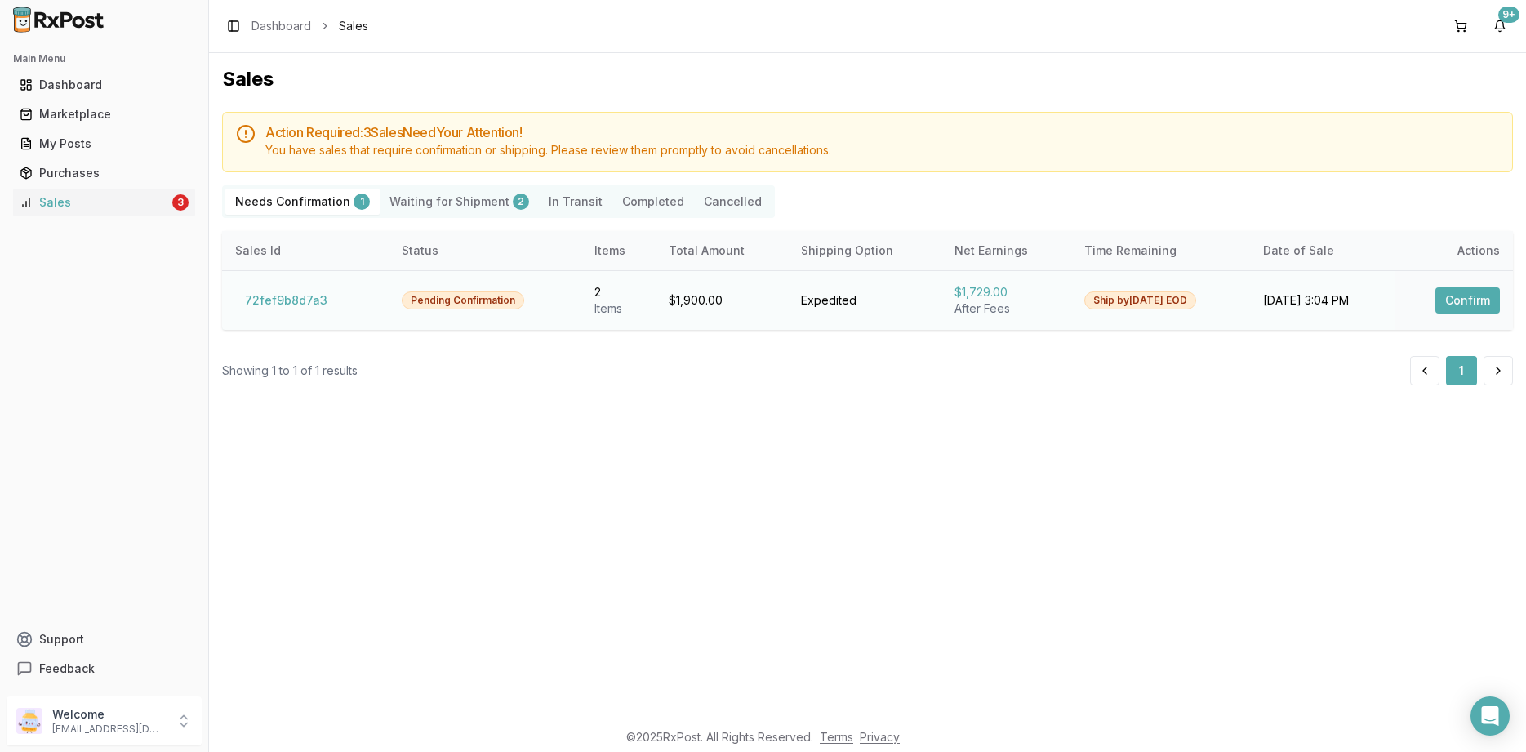
click at [1446, 291] on button "Confirm" at bounding box center [1467, 300] width 64 height 26
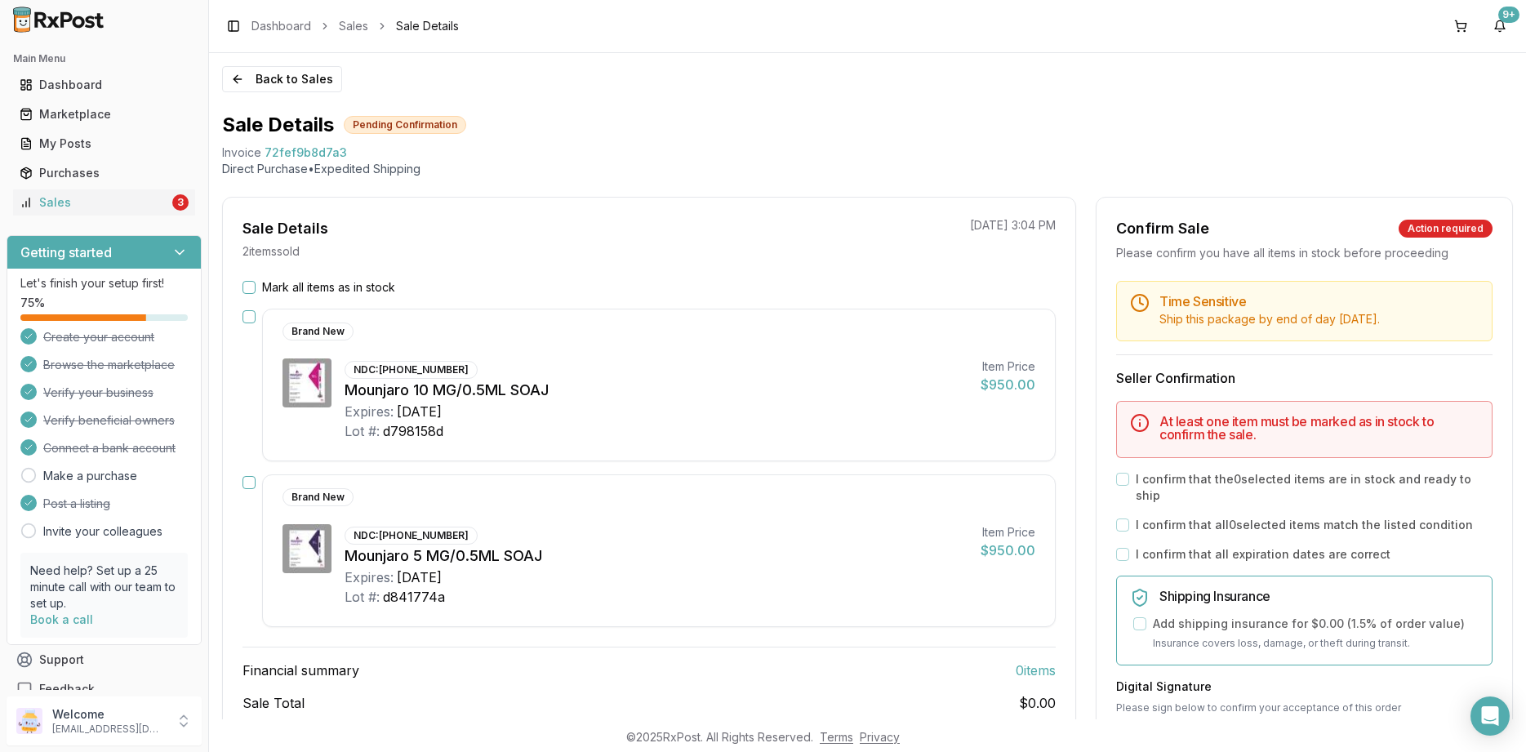
click at [1445, 300] on h5 "Time Sensitive" at bounding box center [1318, 301] width 319 height 13
click at [343, 270] on div "Sale Details 2 item s sold 08/18/2025 3:04 PM Mark all items as in stock Brand …" at bounding box center [649, 503] width 854 height 612
click at [343, 278] on div "Sale Details 2 item s sold 08/18/2025 3:04 PM Mark all items as in stock Brand …" at bounding box center [649, 503] width 854 height 612
click at [349, 286] on label "Mark all items as in stock" at bounding box center [328, 287] width 133 height 16
click at [255, 286] on button "Mark all items as in stock" at bounding box center [248, 287] width 13 height 13
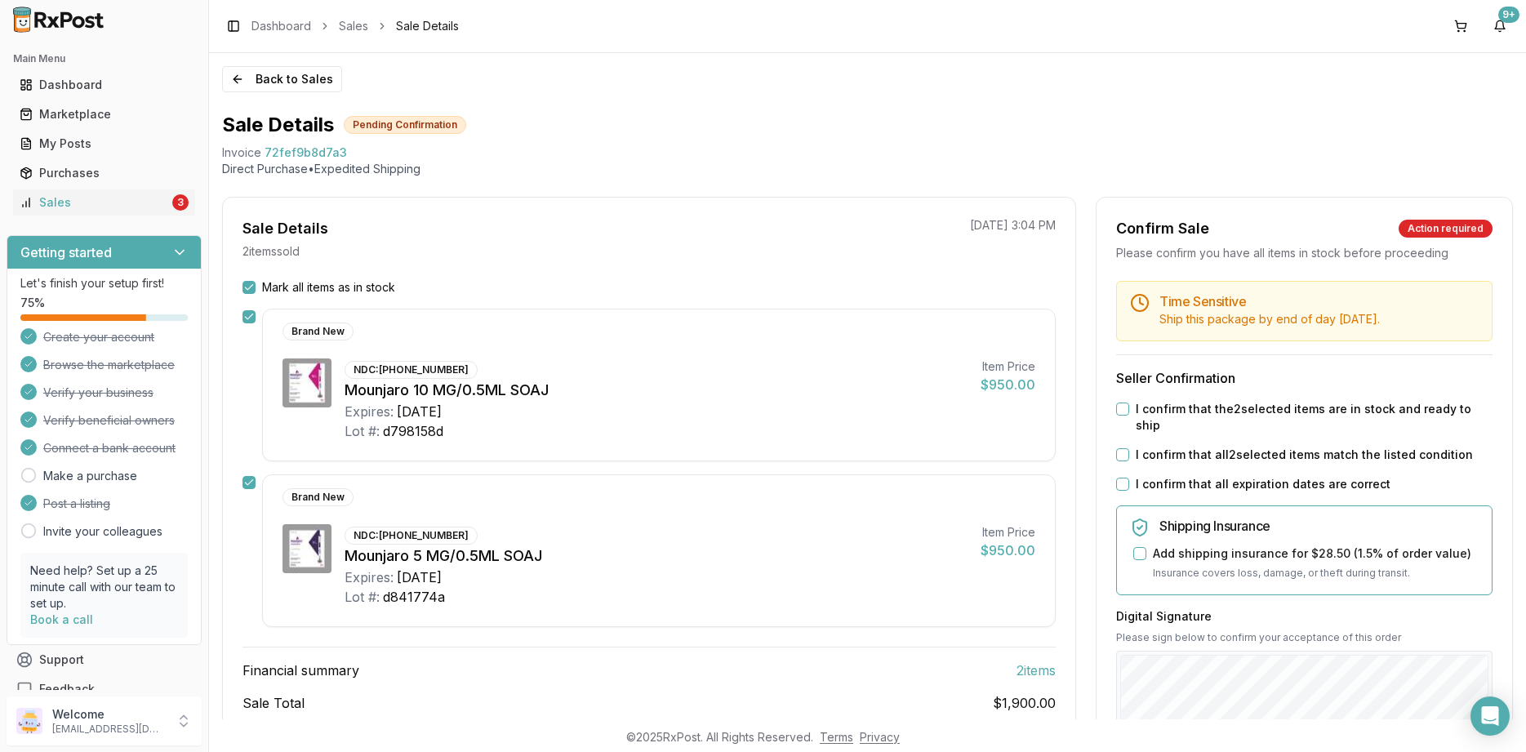
click at [1142, 476] on label "I confirm that all expiration dates are correct" at bounding box center [1262, 484] width 255 height 16
click at [1129, 477] on button "I confirm that all expiration dates are correct" at bounding box center [1122, 483] width 13 height 13
click at [1139, 446] on label "I confirm that all 2 selected items match the listed condition" at bounding box center [1303, 454] width 337 height 16
click at [1129, 448] on button "I confirm that all 2 selected items match the listed condition" at bounding box center [1122, 454] width 13 height 13
click at [1139, 403] on label "I confirm that the 2 selected items are in stock and ready to ship" at bounding box center [1313, 417] width 357 height 33
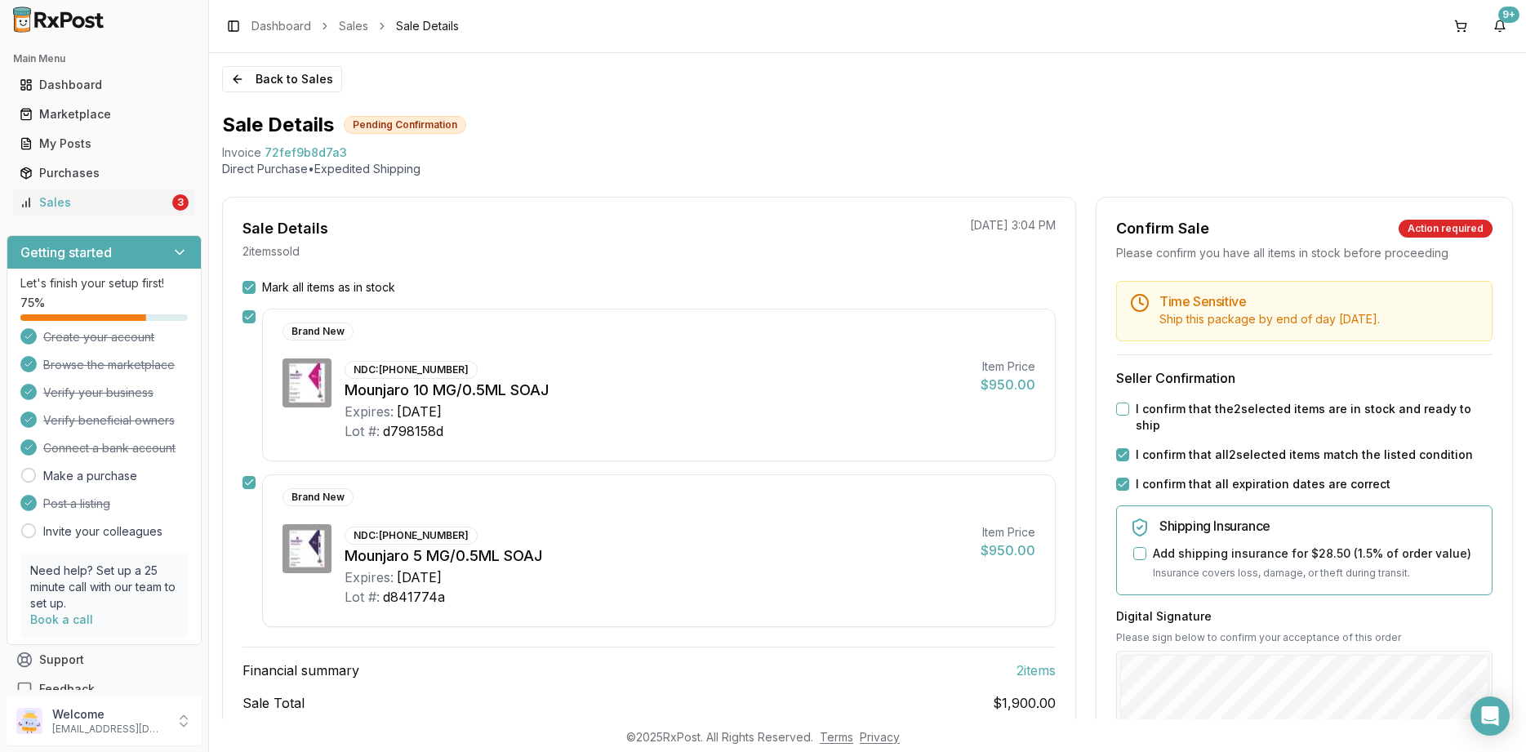
click at [1129, 403] on button "I confirm that the 2 selected items are in stock and ready to ship" at bounding box center [1122, 408] width 13 height 13
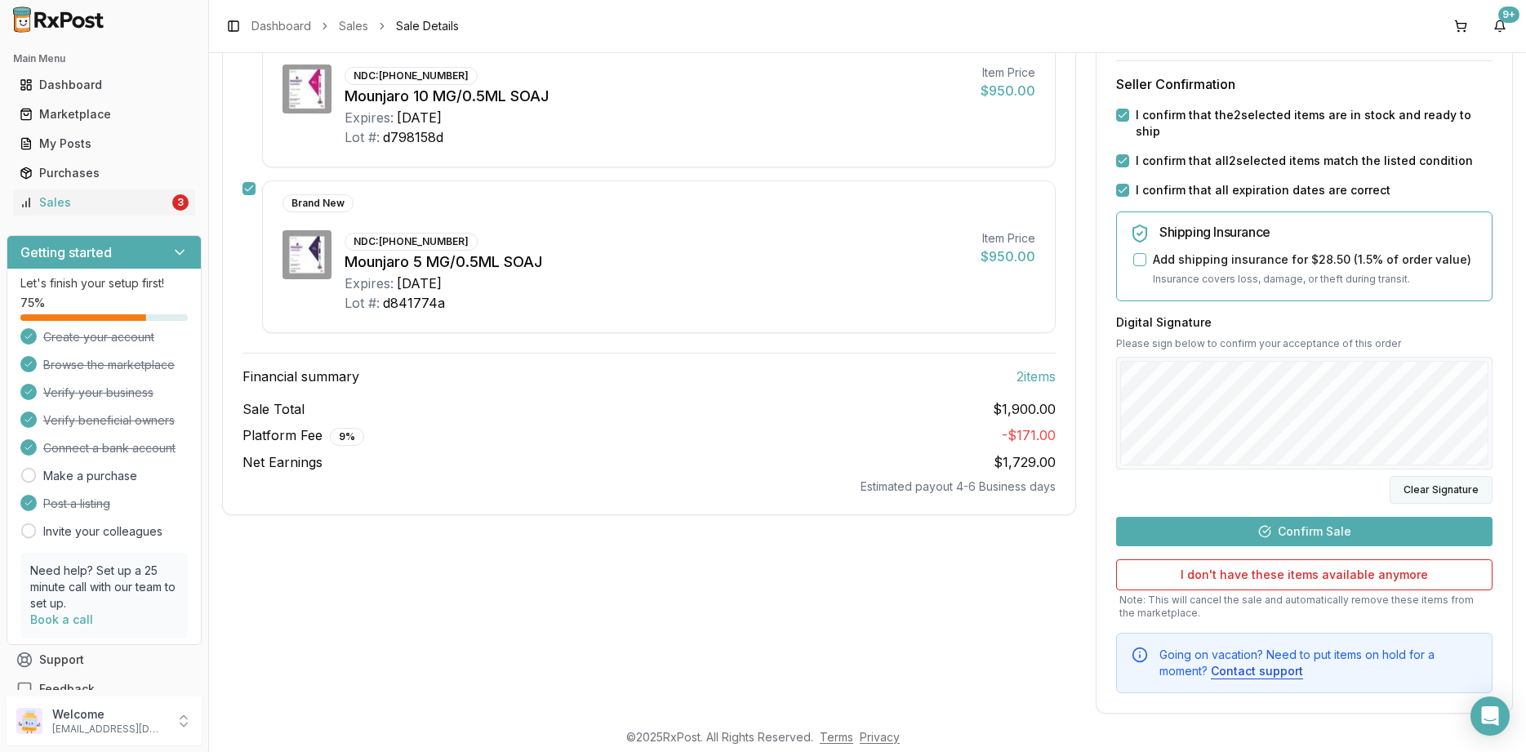
click at [1444, 482] on button "Clear Signature" at bounding box center [1440, 490] width 103 height 28
click at [1326, 517] on button "Confirm Sale" at bounding box center [1304, 531] width 376 height 29
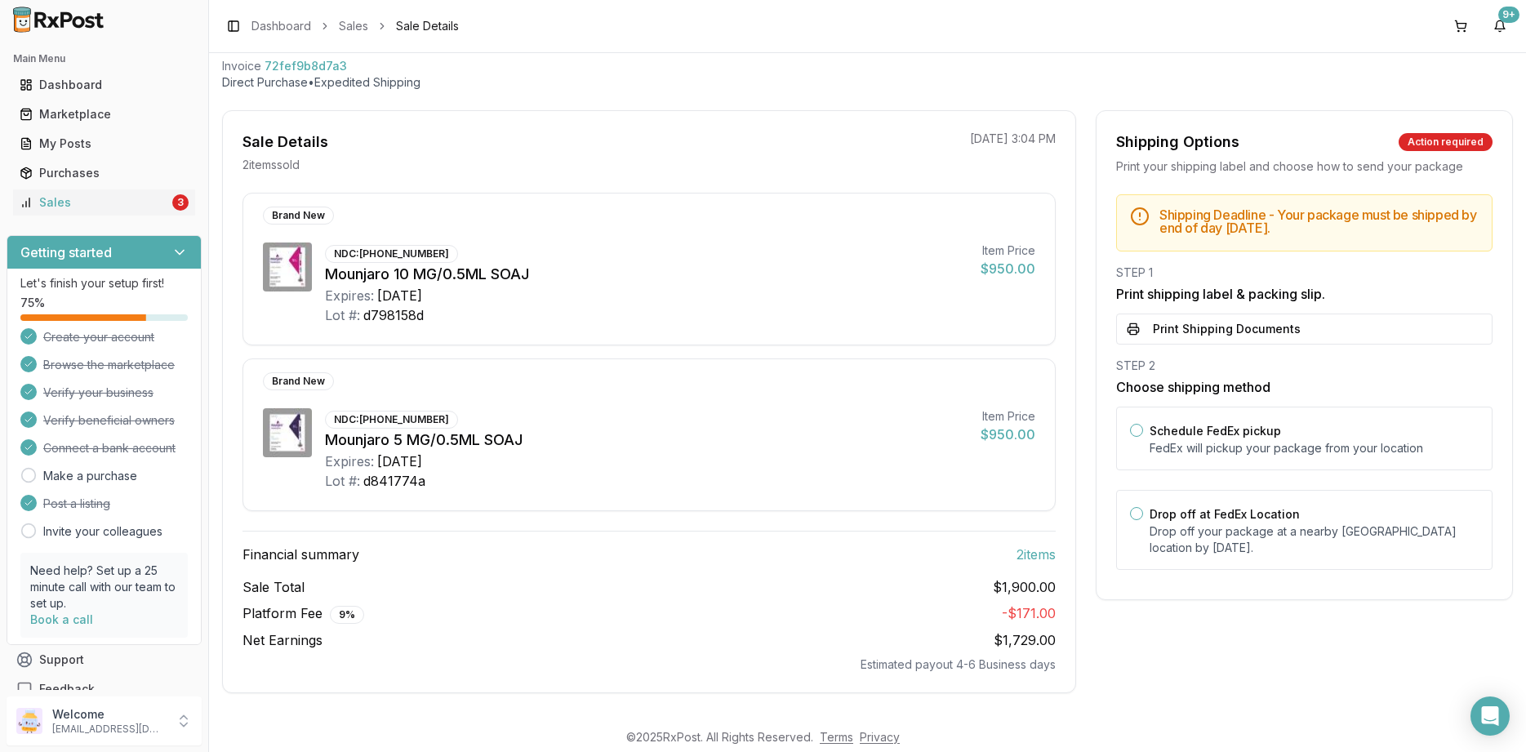
scroll to position [86, 0]
click at [1186, 324] on button "Print Shipping Documents" at bounding box center [1304, 329] width 376 height 31
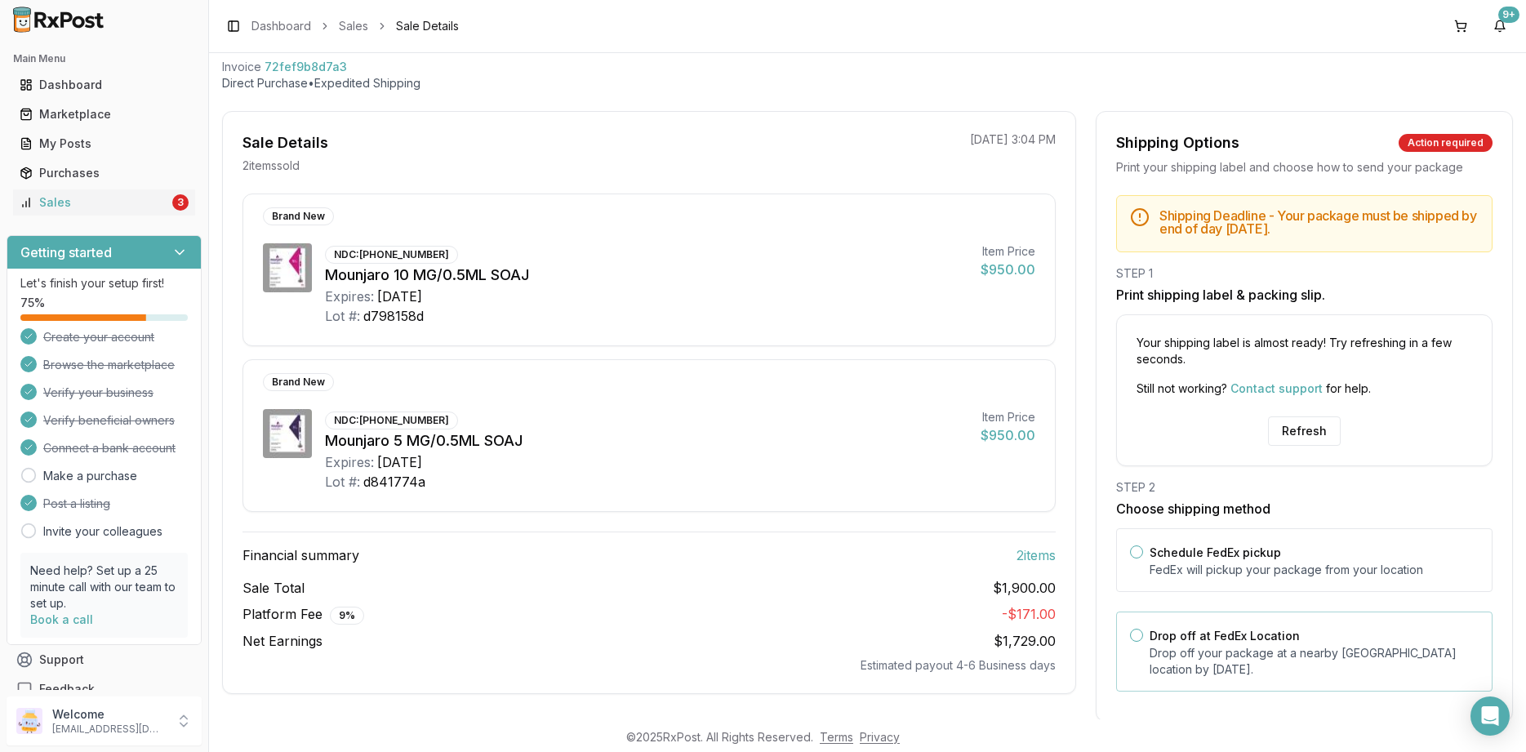
click at [1227, 621] on div "Drop off at FedEx Location Drop off your package at a nearby FedEx location by …" at bounding box center [1304, 651] width 376 height 80
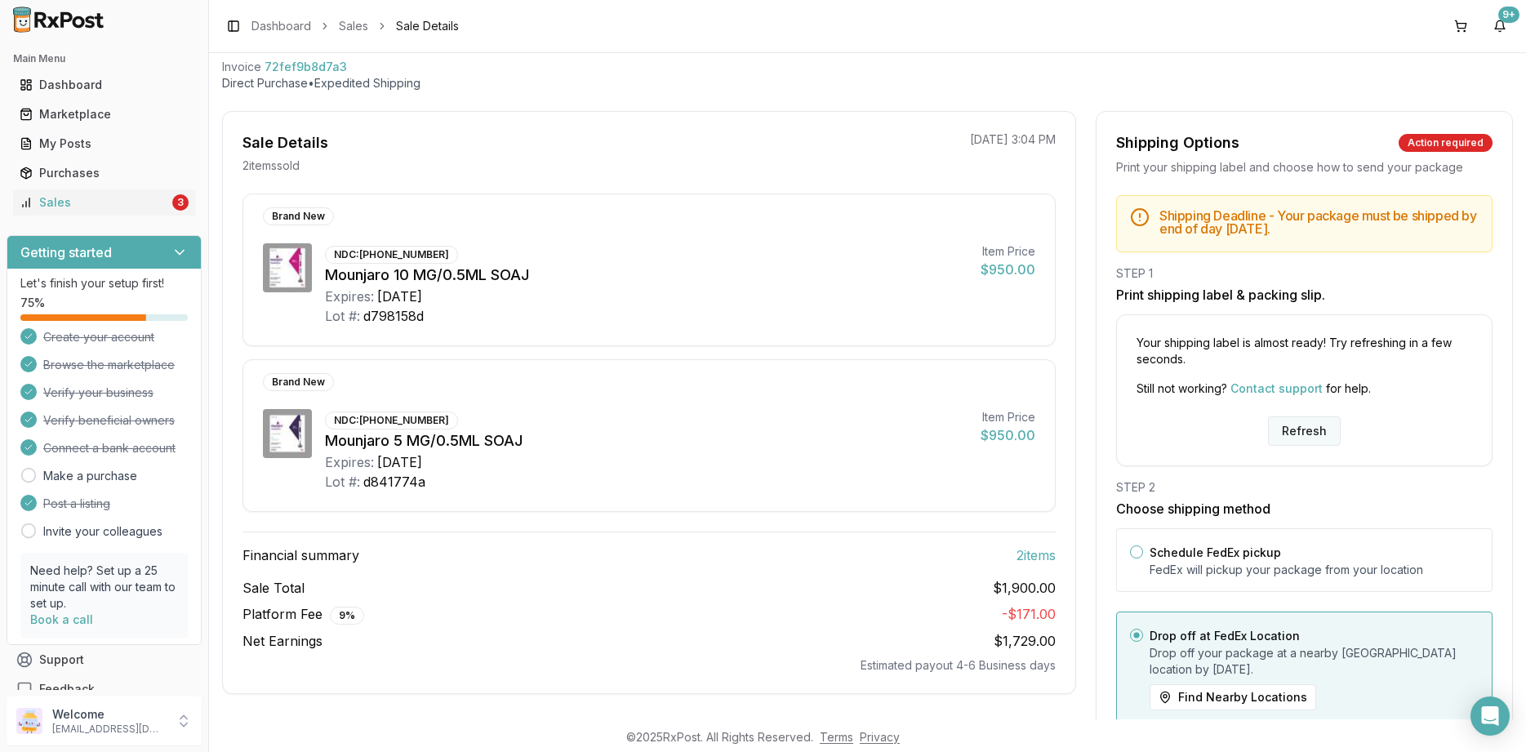
click at [1304, 437] on button "Refresh" at bounding box center [1304, 430] width 73 height 29
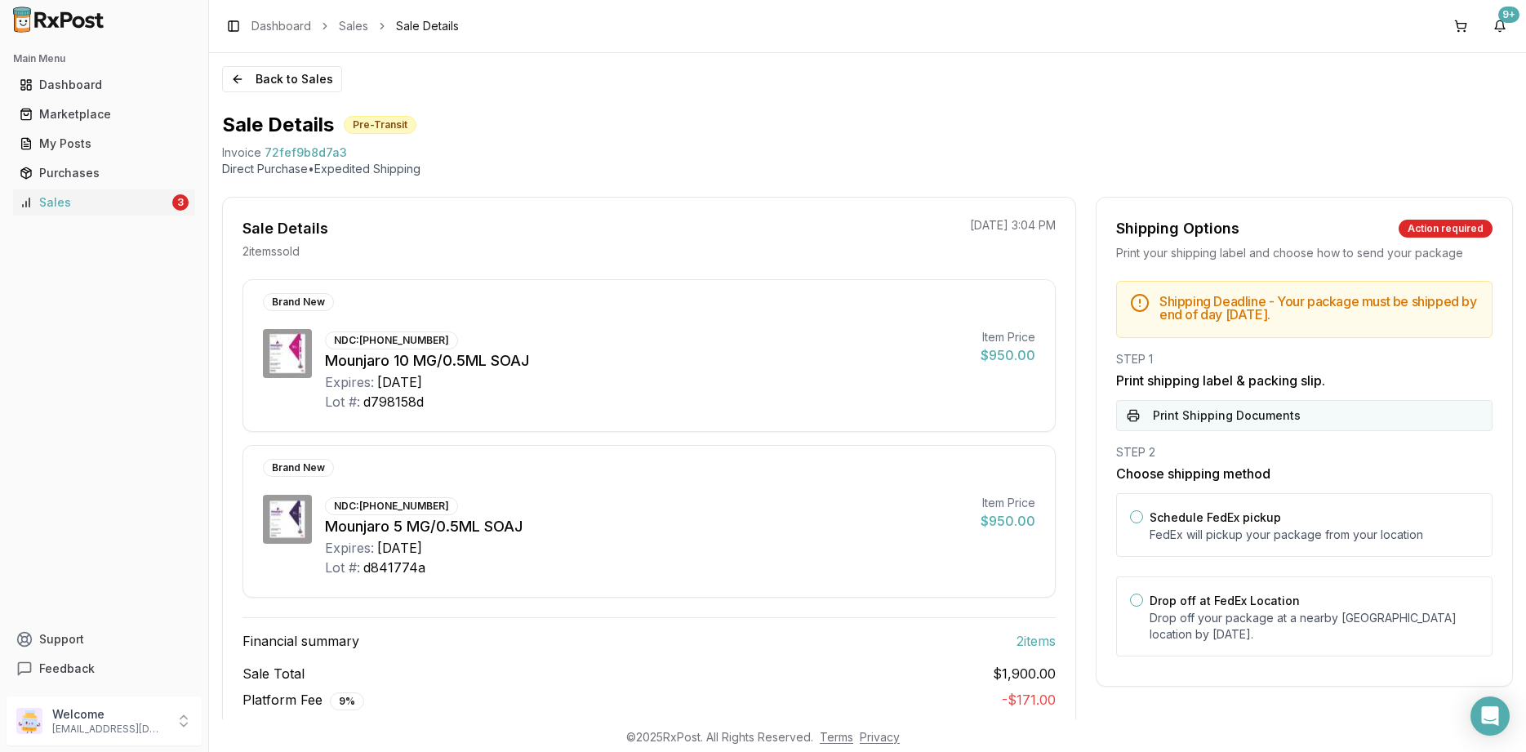
click at [1237, 419] on button "Print Shipping Documents" at bounding box center [1304, 415] width 376 height 31
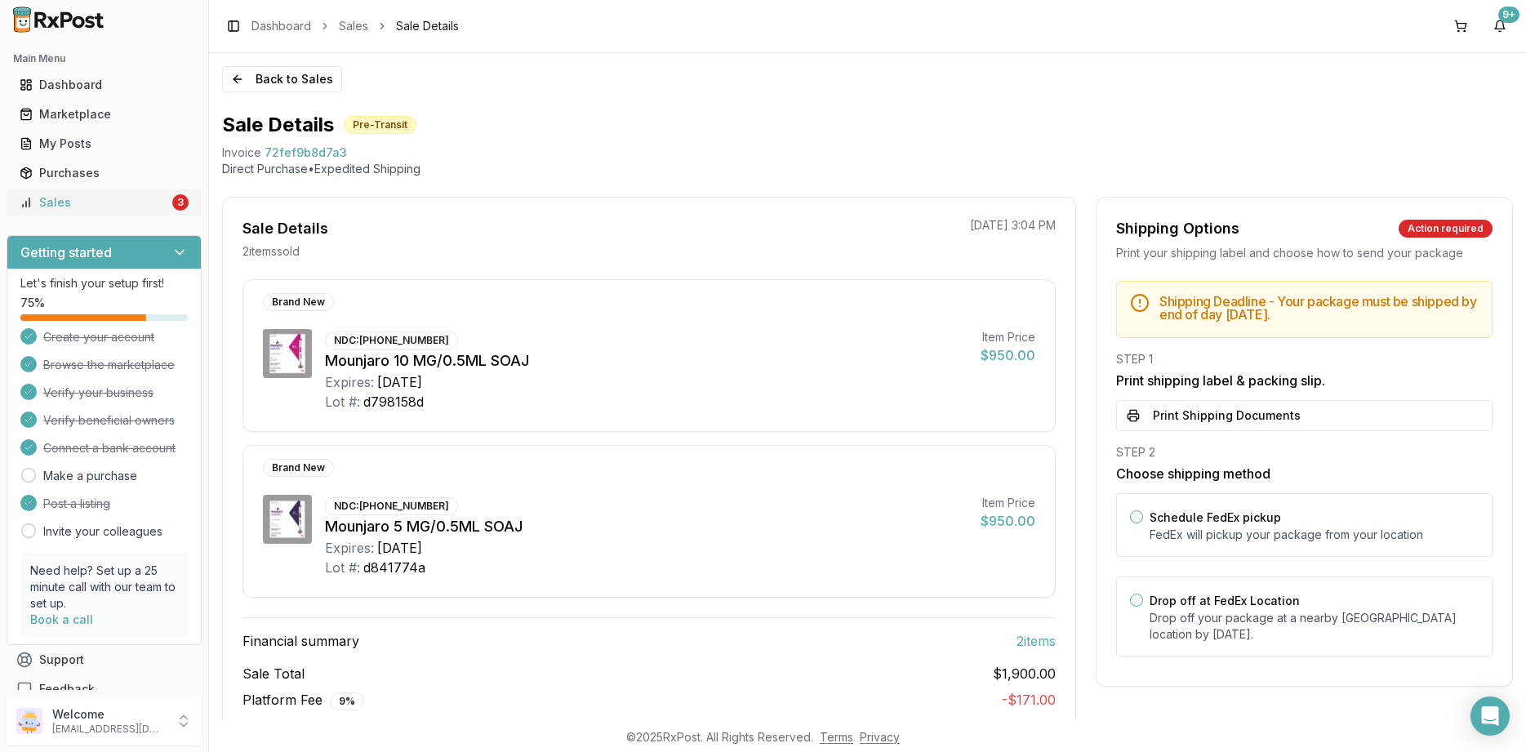
click at [165, 200] on div "Sales" at bounding box center [94, 202] width 149 height 16
